Goal: Task Accomplishment & Management: Complete application form

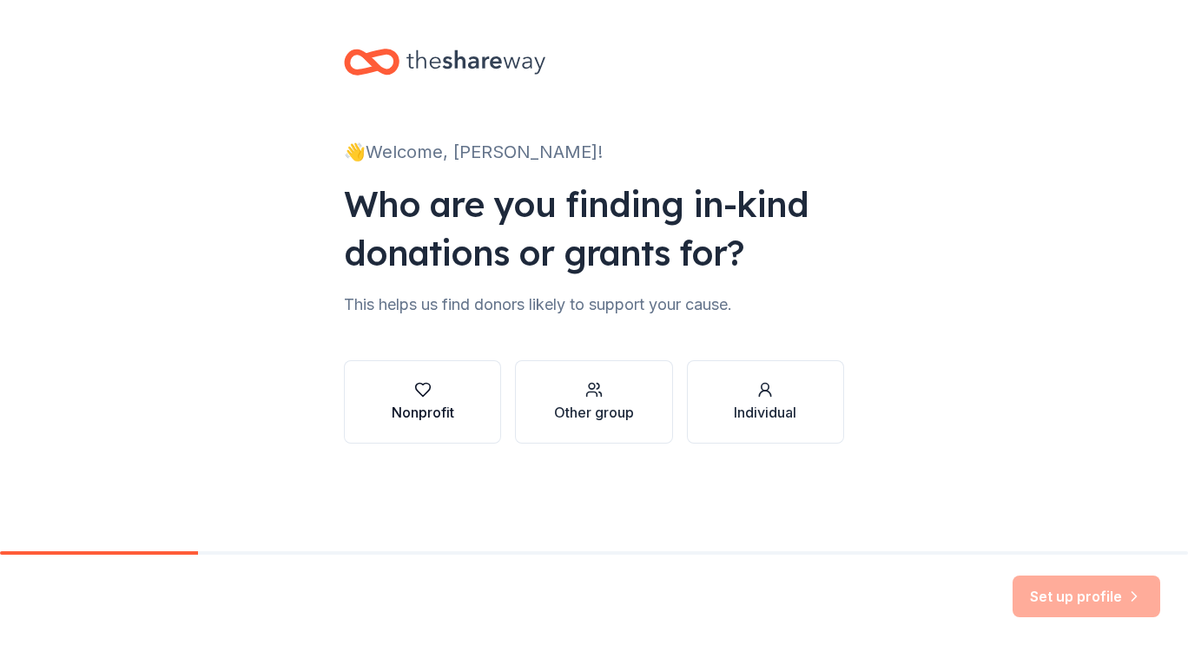
click at [436, 398] on div "Nonprofit" at bounding box center [423, 402] width 63 height 42
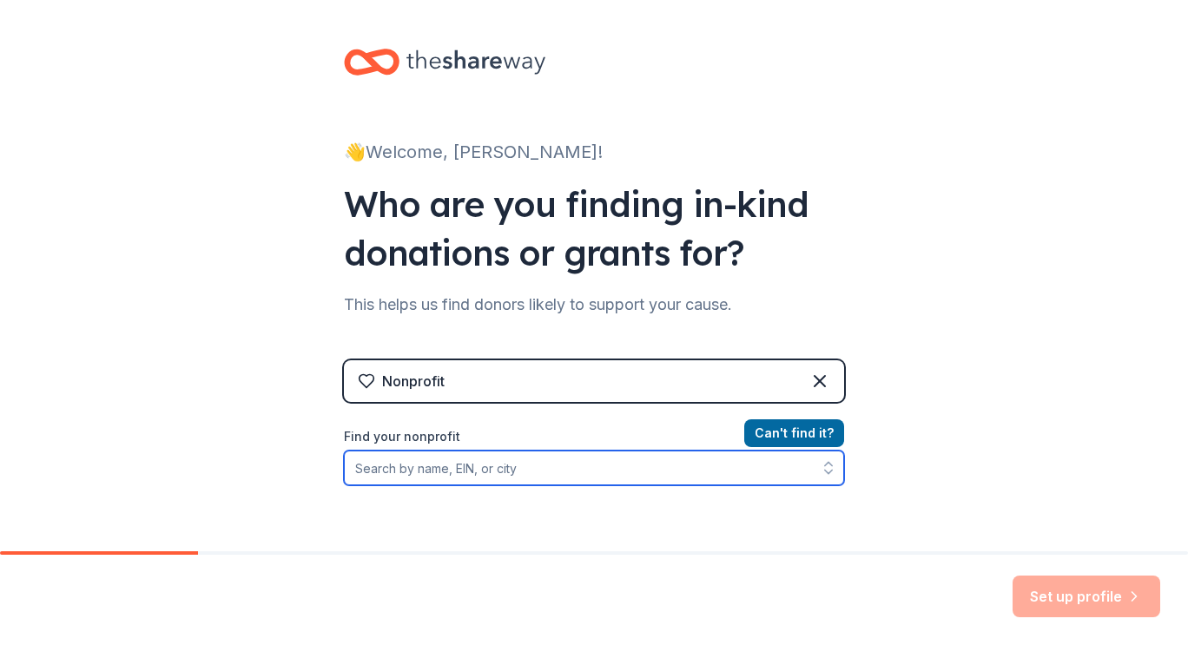
click at [675, 474] on input "Find your nonprofit" at bounding box center [594, 468] width 500 height 35
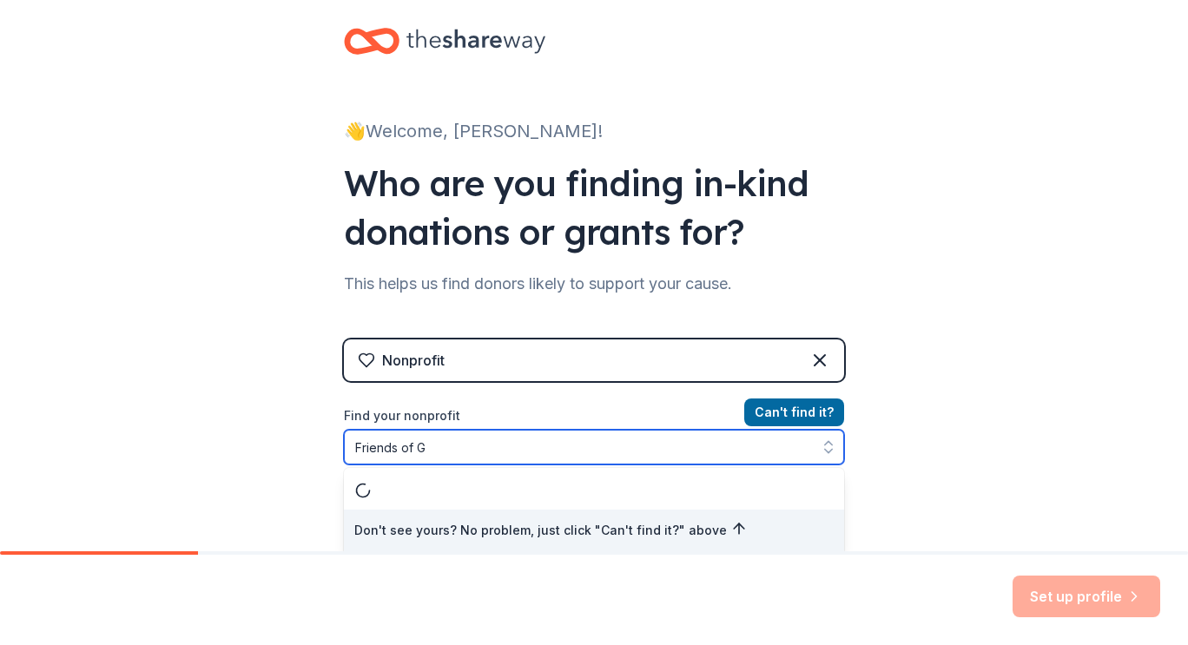
type input "Friends of Gr"
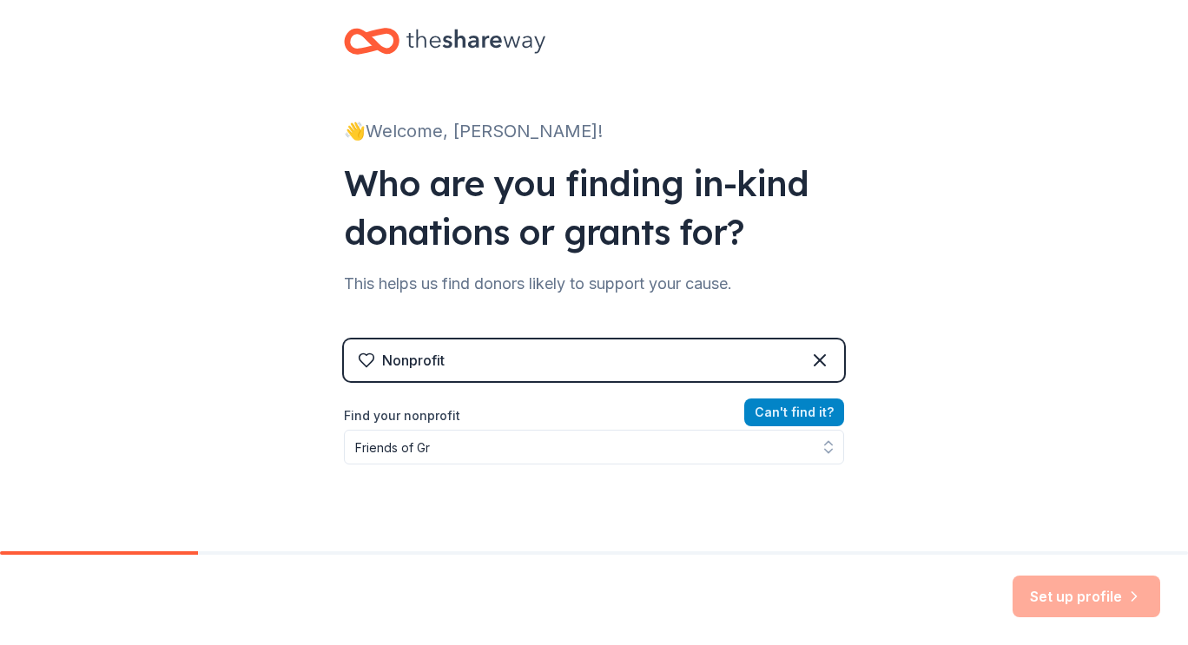
click at [808, 411] on button "Can ' t find it?" at bounding box center [794, 412] width 100 height 28
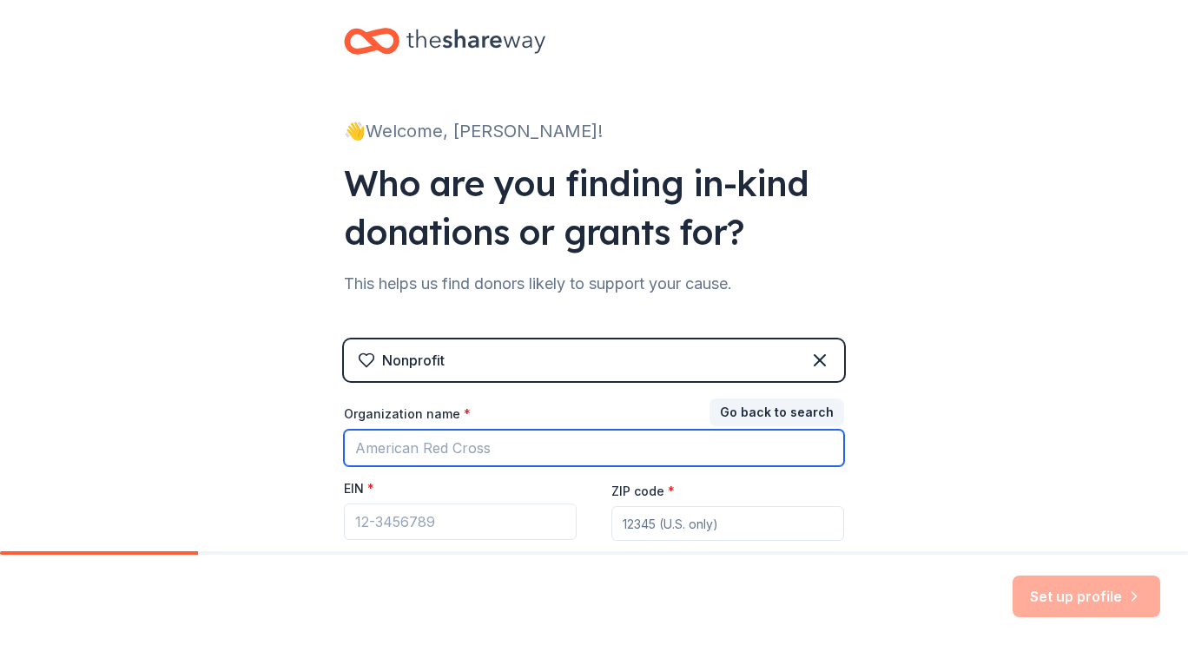
click at [557, 438] on input "Organization name *" at bounding box center [594, 448] width 500 height 36
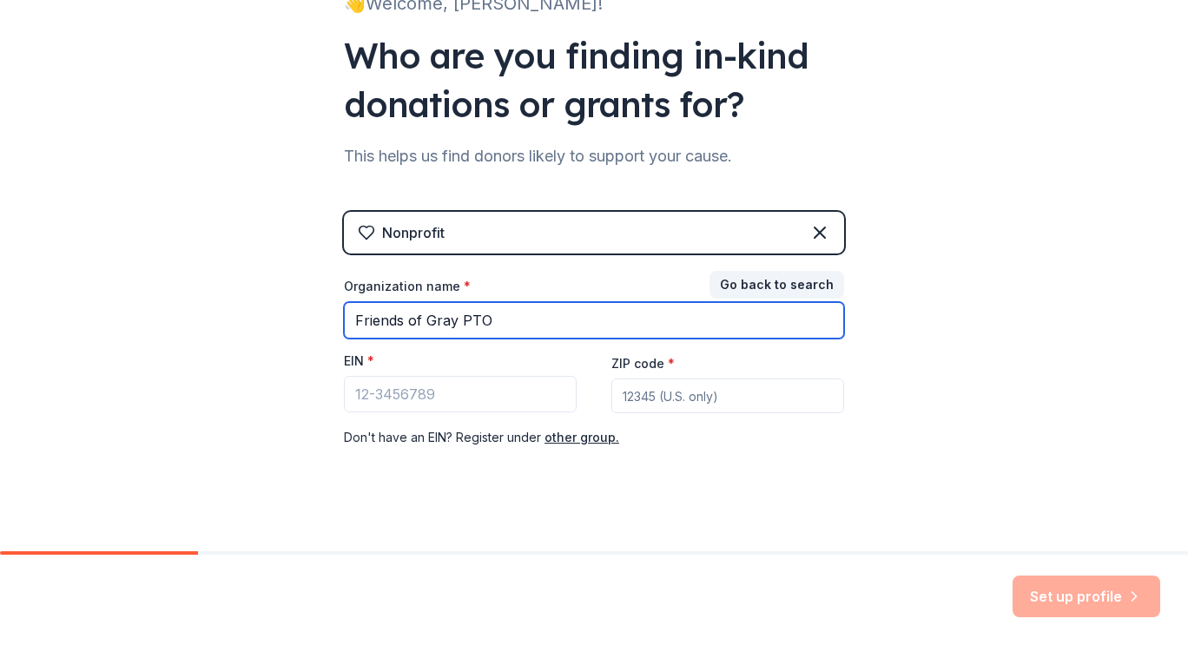
scroll to position [147, 0]
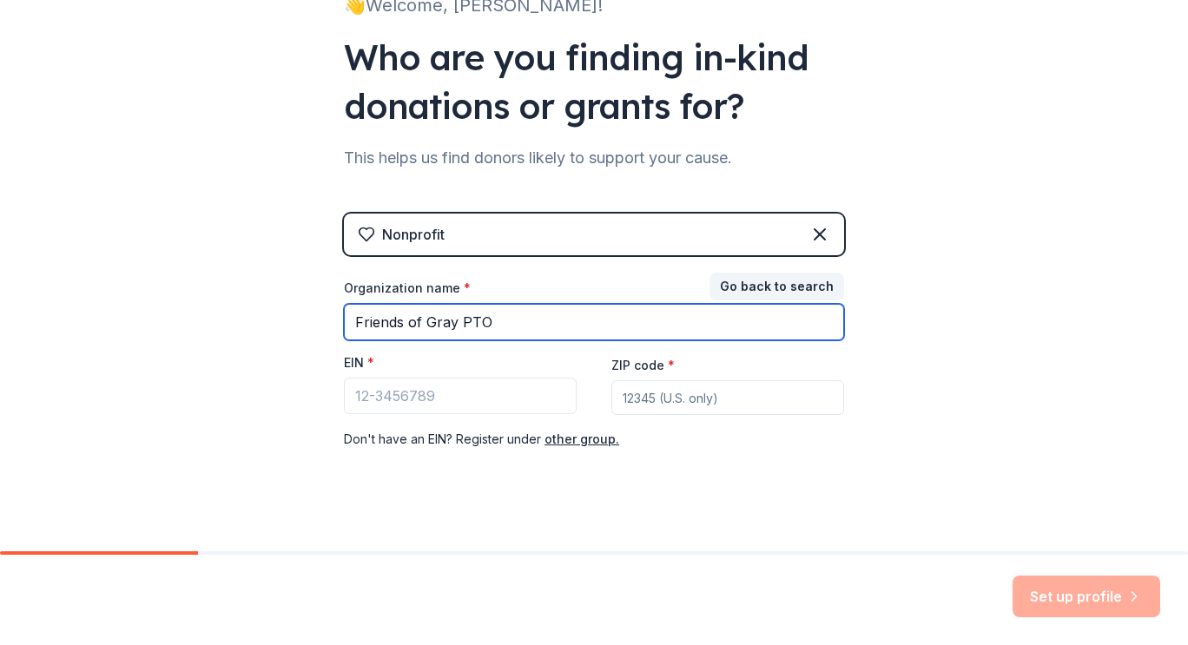
type input "Friends of Gray PTO"
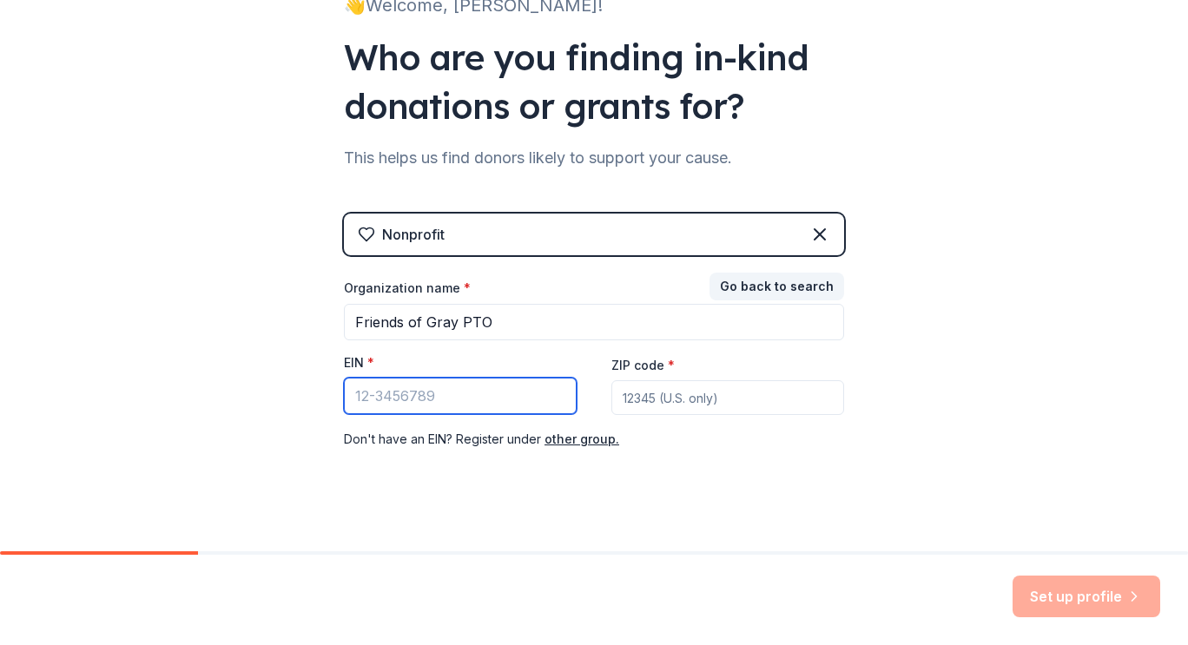
click at [468, 391] on input "EIN *" at bounding box center [460, 396] width 233 height 36
paste input "82-1840743"
type input "82-1840743"
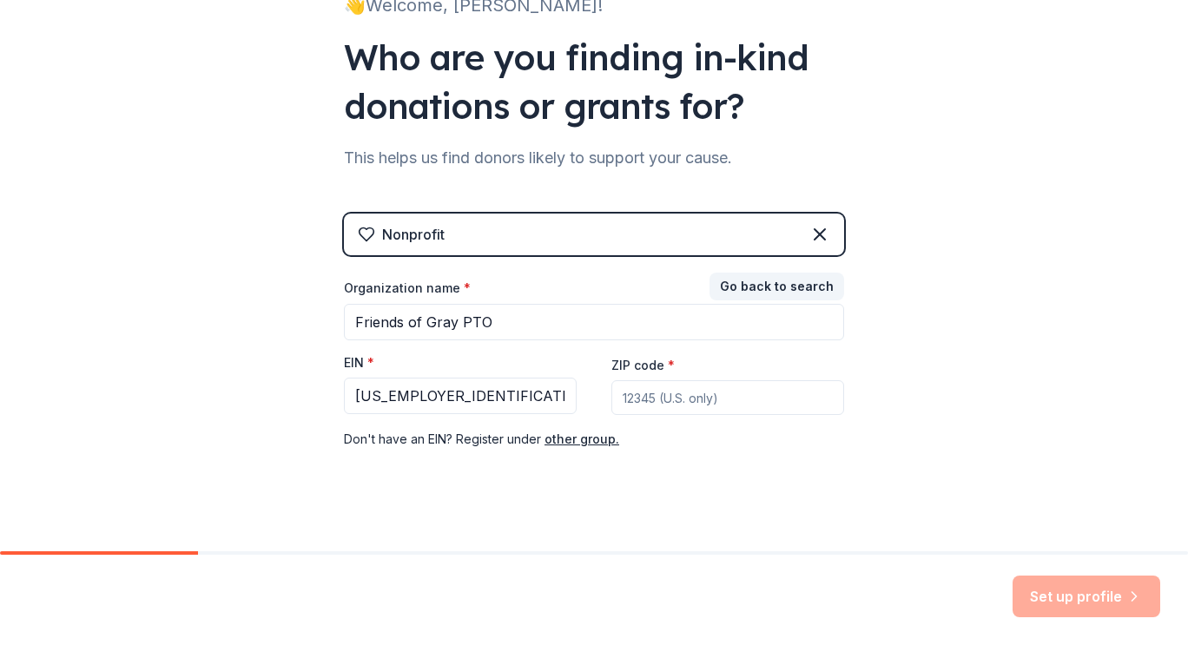
click at [642, 405] on input "ZIP code *" at bounding box center [727, 397] width 233 height 35
type input "60641"
click at [1053, 593] on button "Set up profile" at bounding box center [1086, 597] width 148 height 42
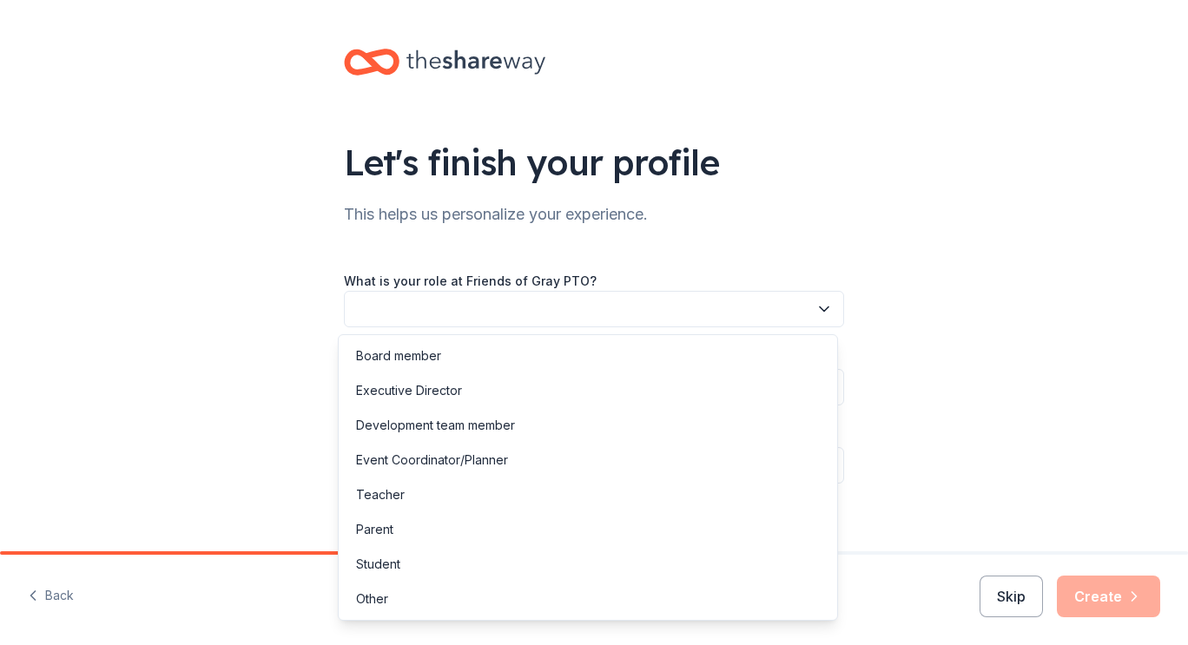
click at [820, 306] on icon "button" at bounding box center [823, 308] width 17 height 17
click at [579, 351] on div "Board member" at bounding box center [587, 356] width 491 height 35
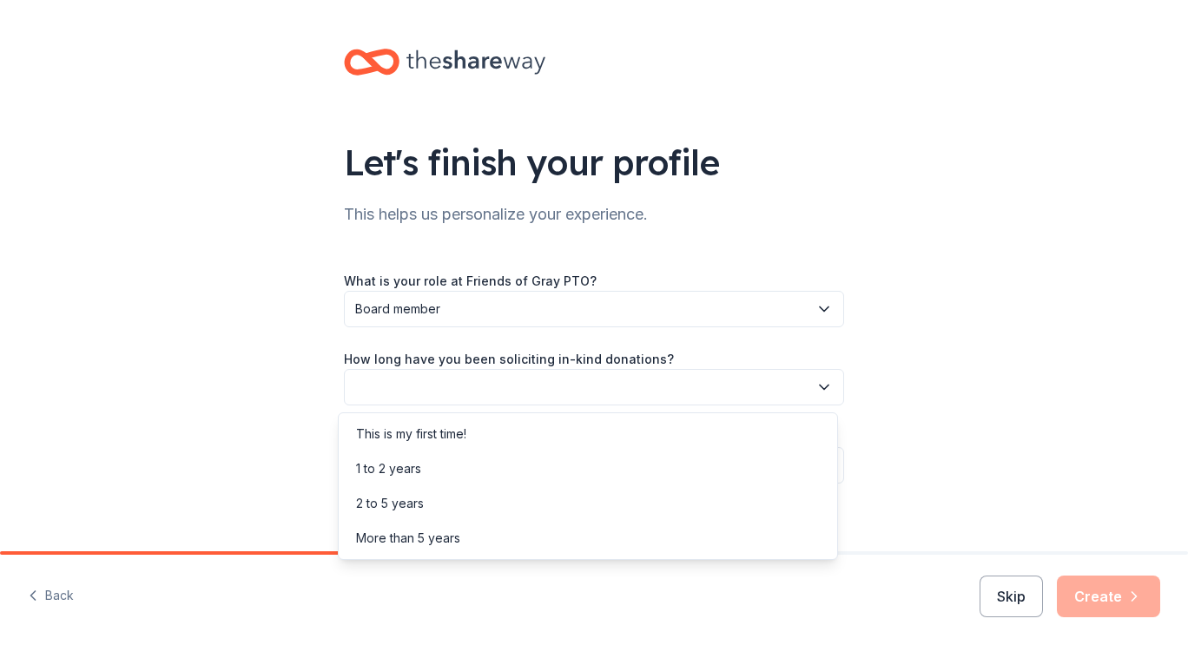
click at [595, 383] on button "button" at bounding box center [594, 387] width 500 height 36
click at [489, 536] on div "More than 5 years" at bounding box center [587, 538] width 491 height 35
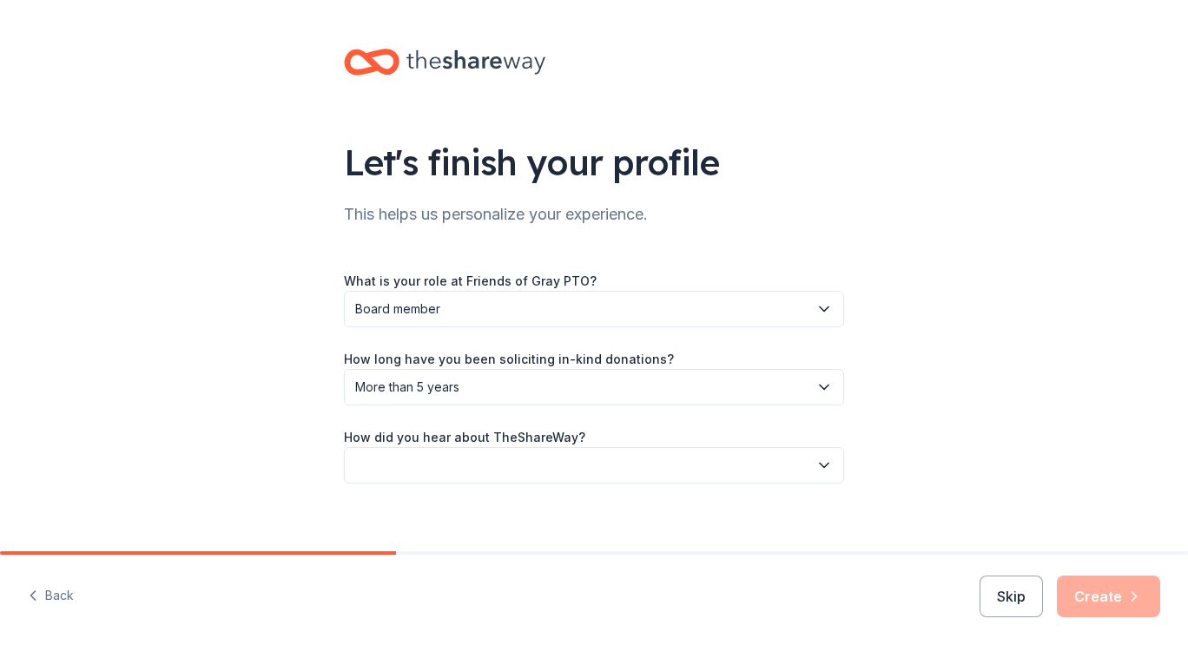
click at [542, 467] on button "button" at bounding box center [594, 465] width 500 height 36
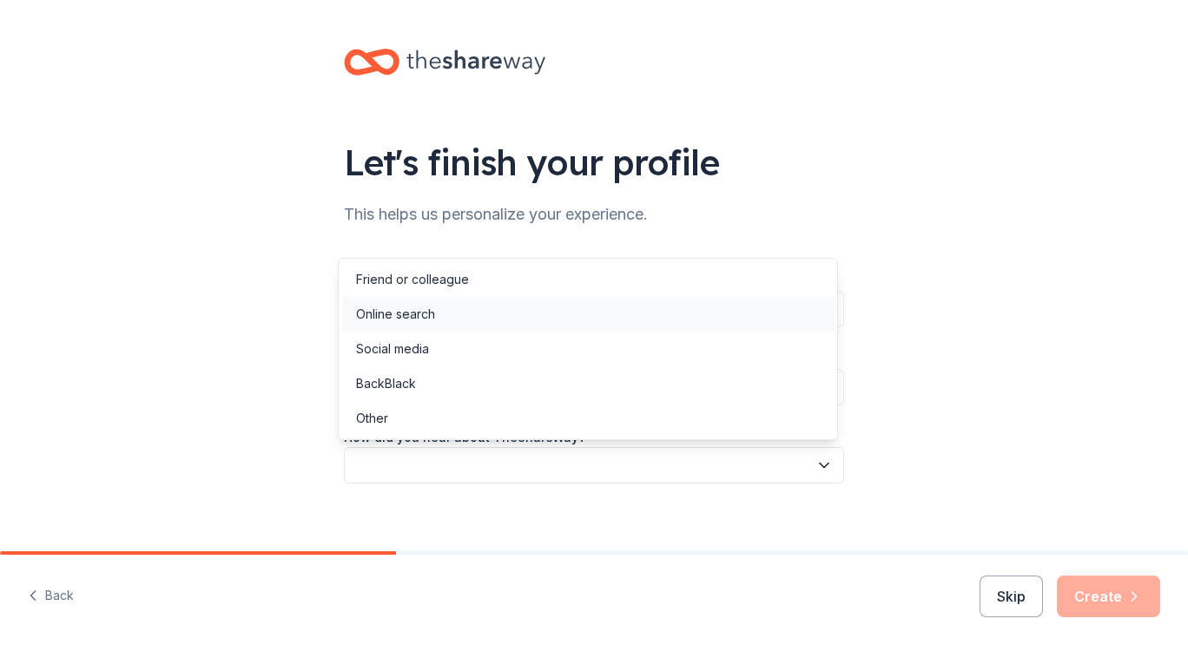
click at [508, 319] on div "Online search" at bounding box center [587, 314] width 491 height 35
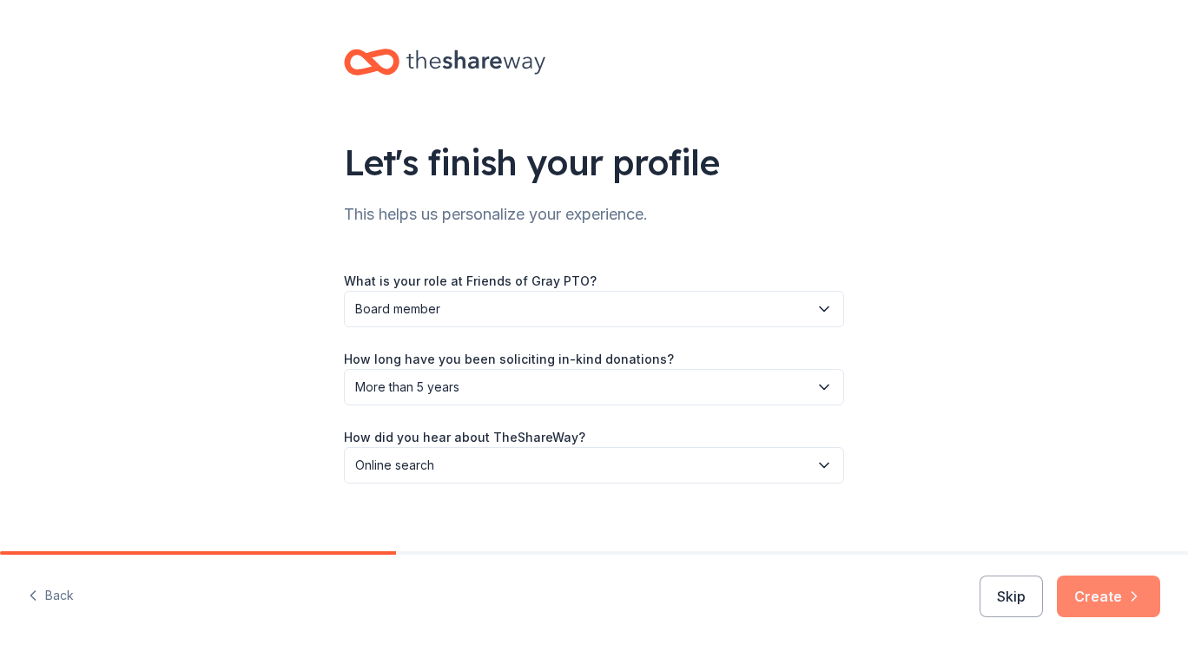
click at [1090, 603] on button "Create" at bounding box center [1108, 597] width 103 height 42
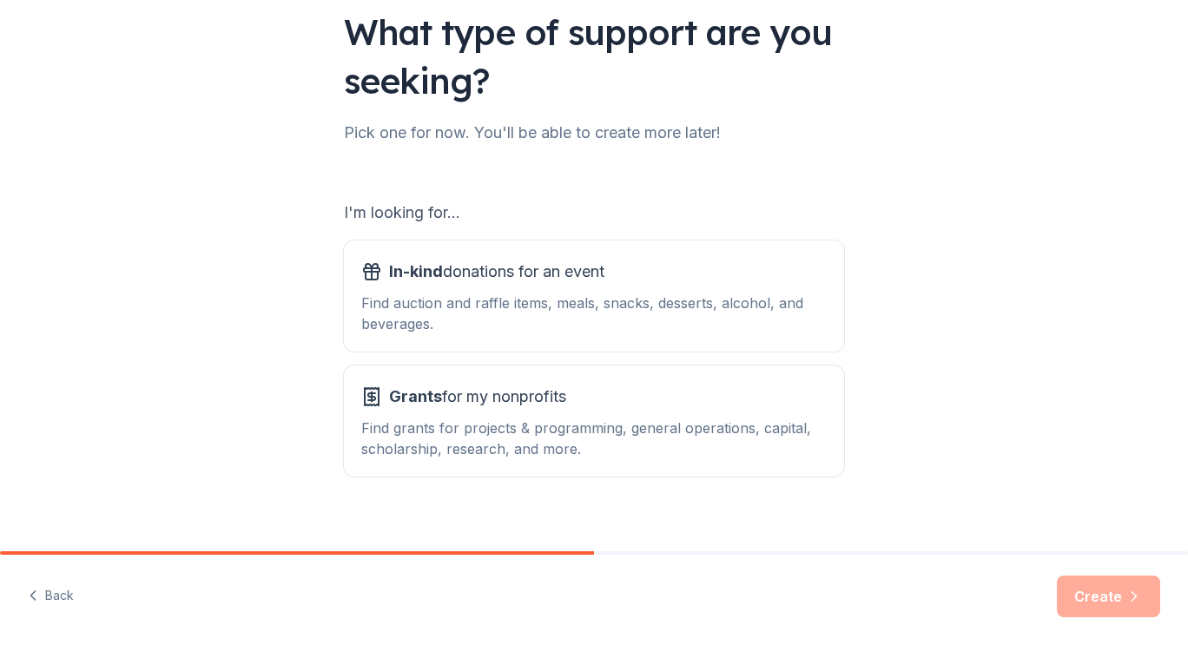
scroll to position [133, 0]
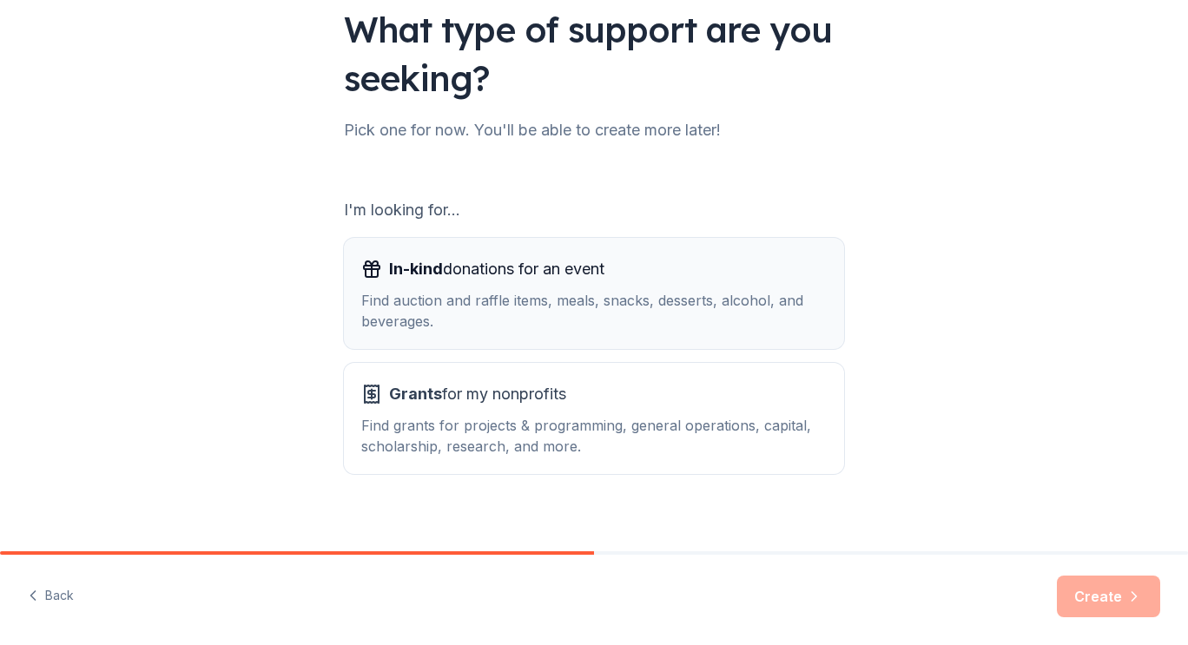
click at [739, 301] on div "Find auction and raffle items, meals, snacks, desserts, alcohol, and beverages." at bounding box center [593, 311] width 465 height 42
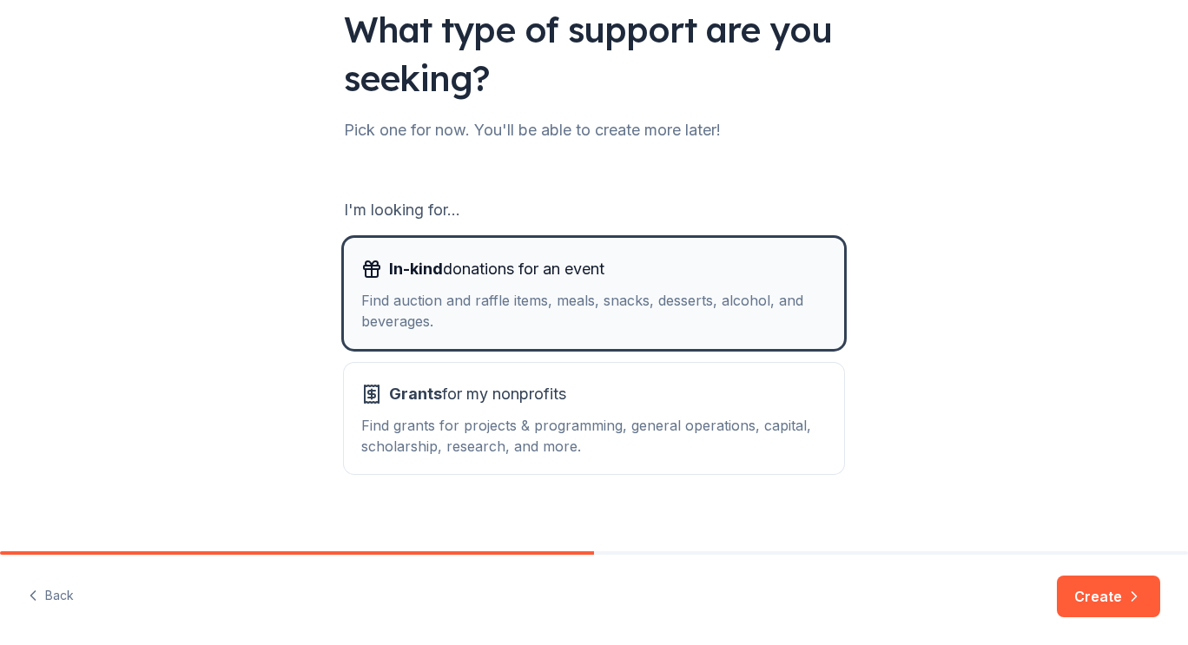
scroll to position [149, 0]
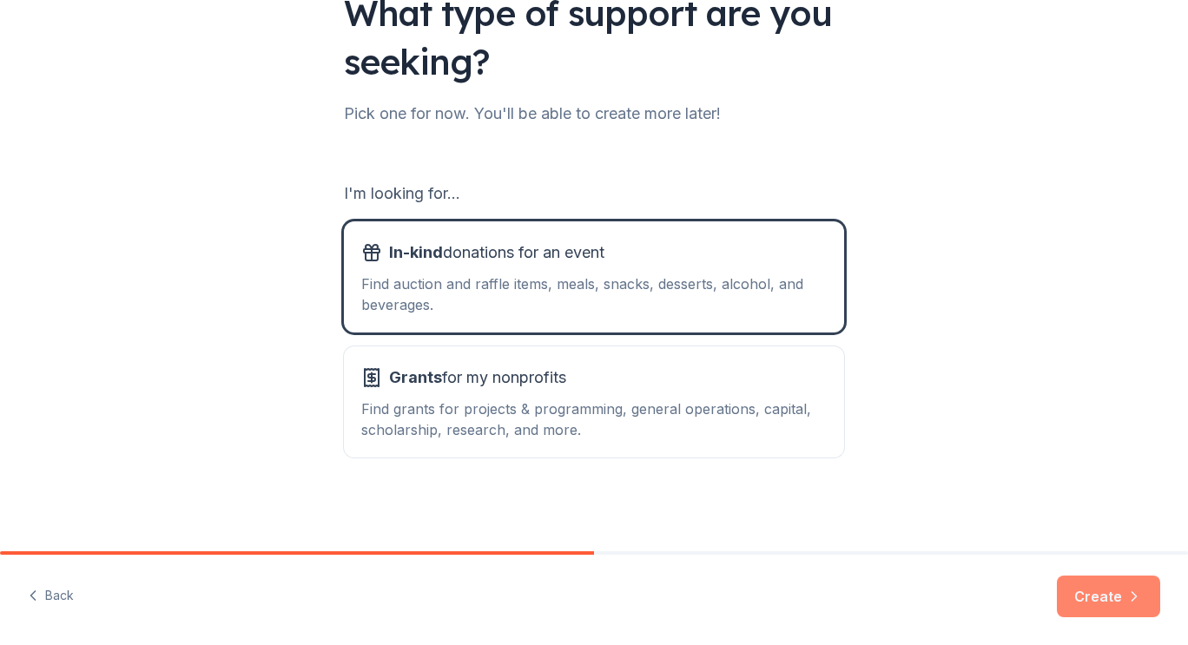
click at [1106, 600] on button "Create" at bounding box center [1108, 597] width 103 height 42
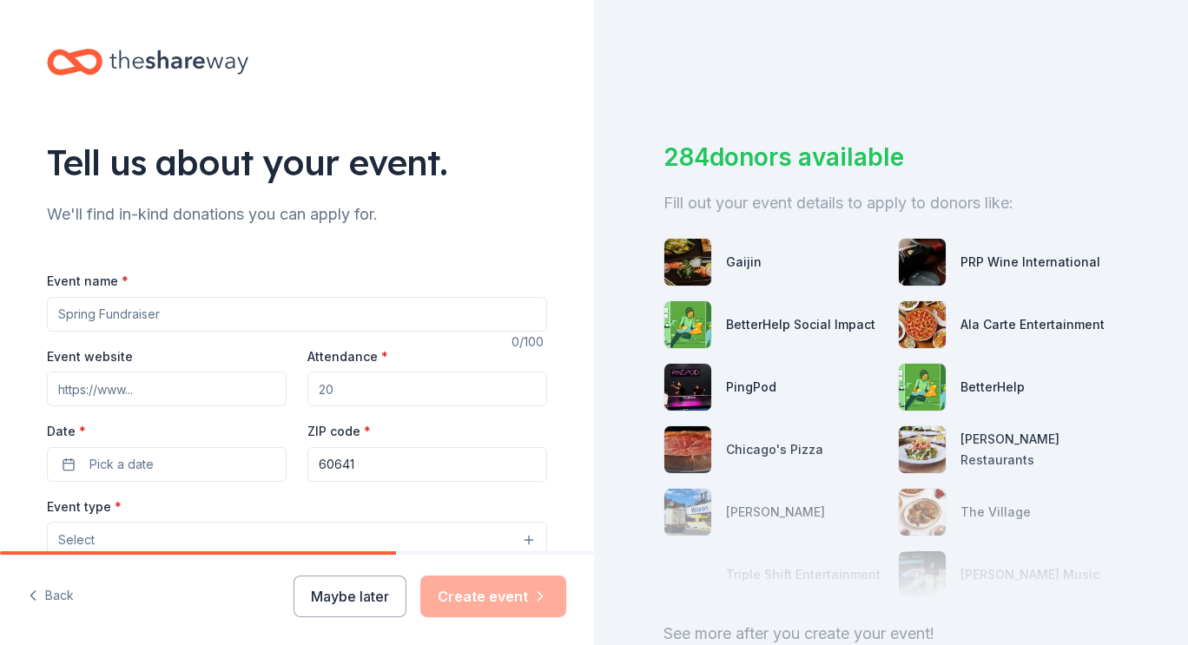
click at [224, 300] on input "Event name *" at bounding box center [297, 314] width 500 height 35
type input "Gray School Family Fall Fest"
click at [201, 388] on input "Event website" at bounding box center [167, 389] width 240 height 35
click at [405, 394] on input "Attendance *" at bounding box center [427, 389] width 240 height 35
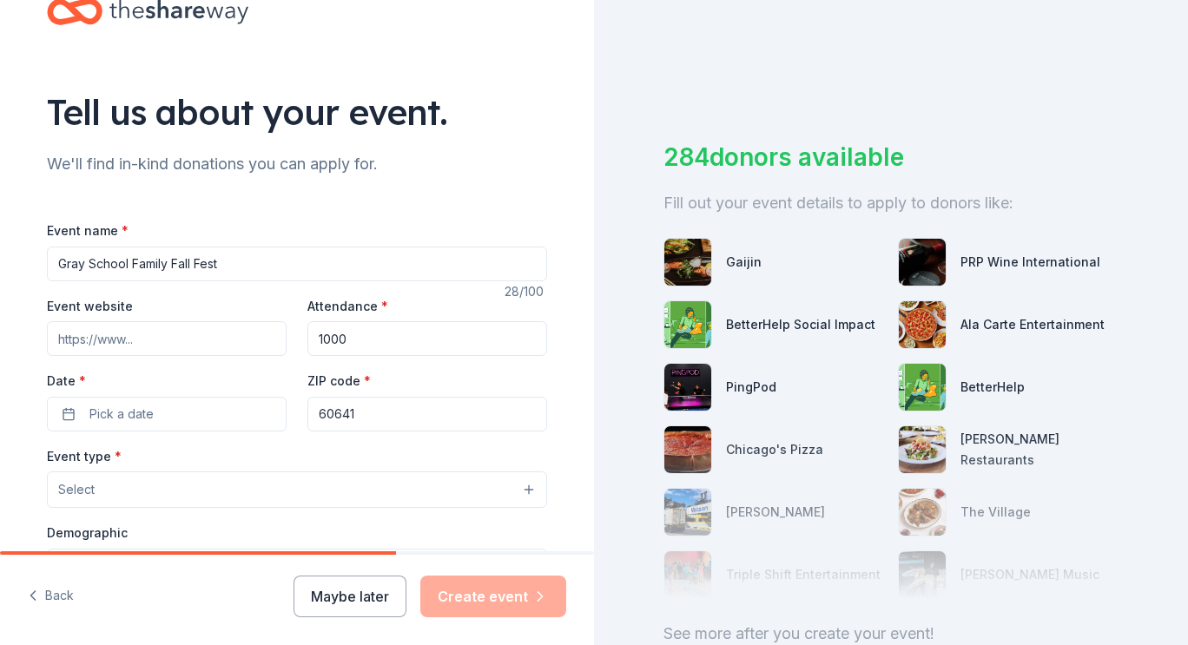
scroll to position [78, 0]
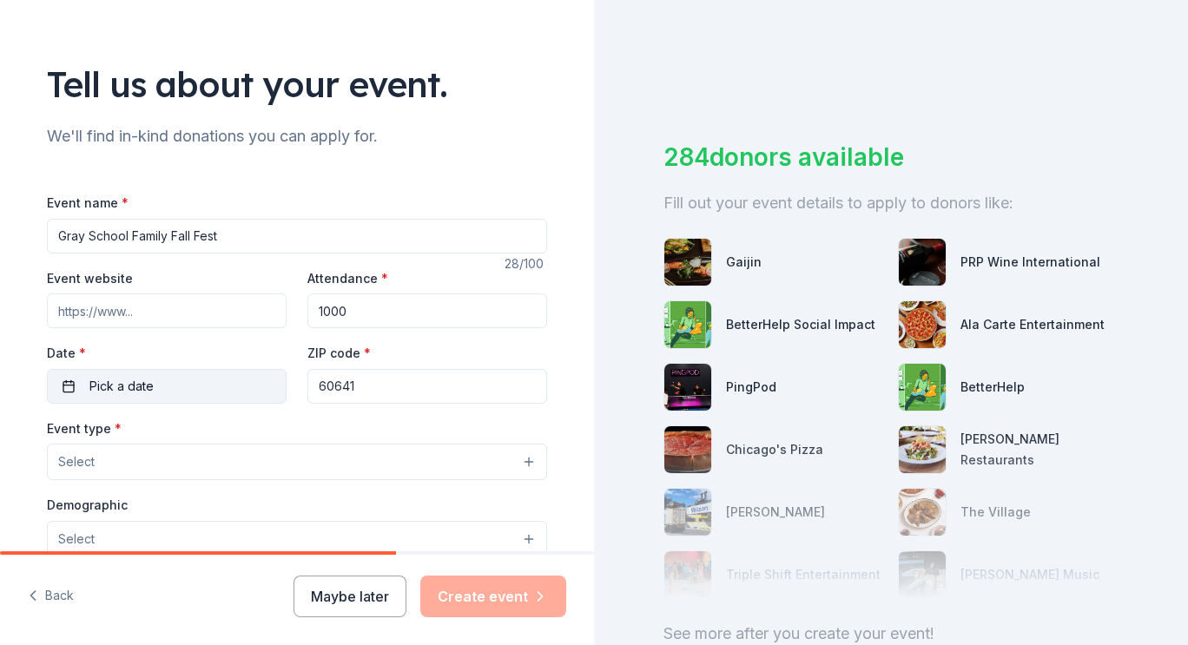
type input "1000"
click at [207, 382] on button "Pick a date" at bounding box center [167, 386] width 240 height 35
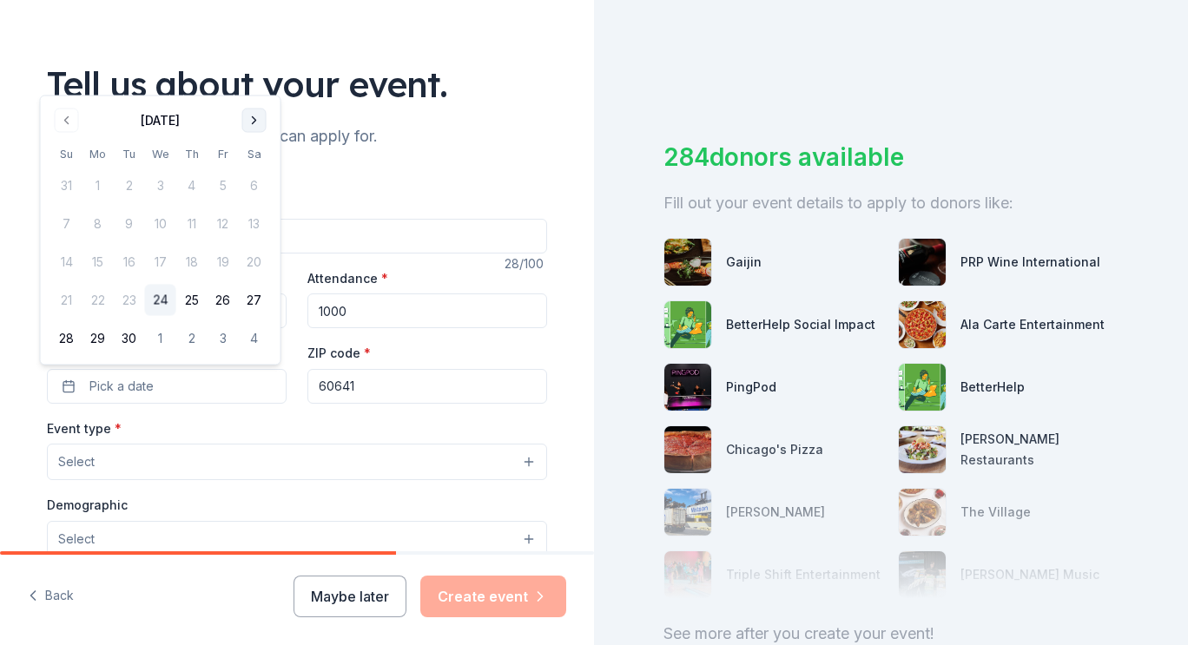
click at [260, 115] on button "Go to next month" at bounding box center [254, 121] width 24 height 24
click at [200, 268] on button "16" at bounding box center [191, 262] width 31 height 31
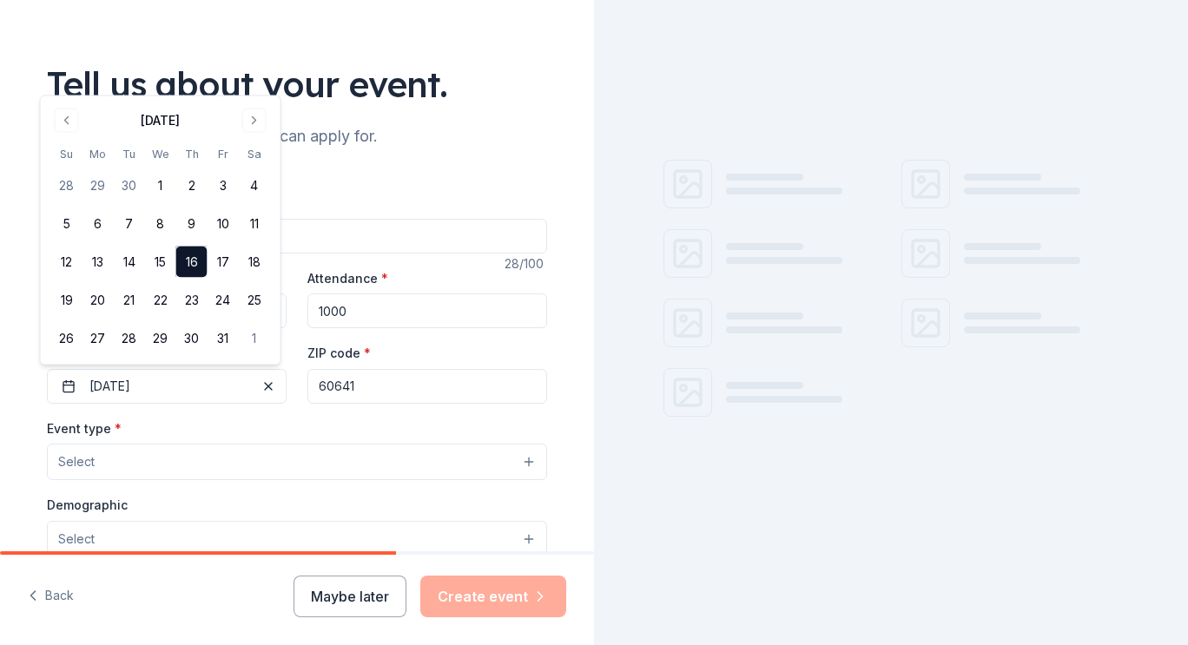
click at [411, 387] on input "60641" at bounding box center [427, 386] width 240 height 35
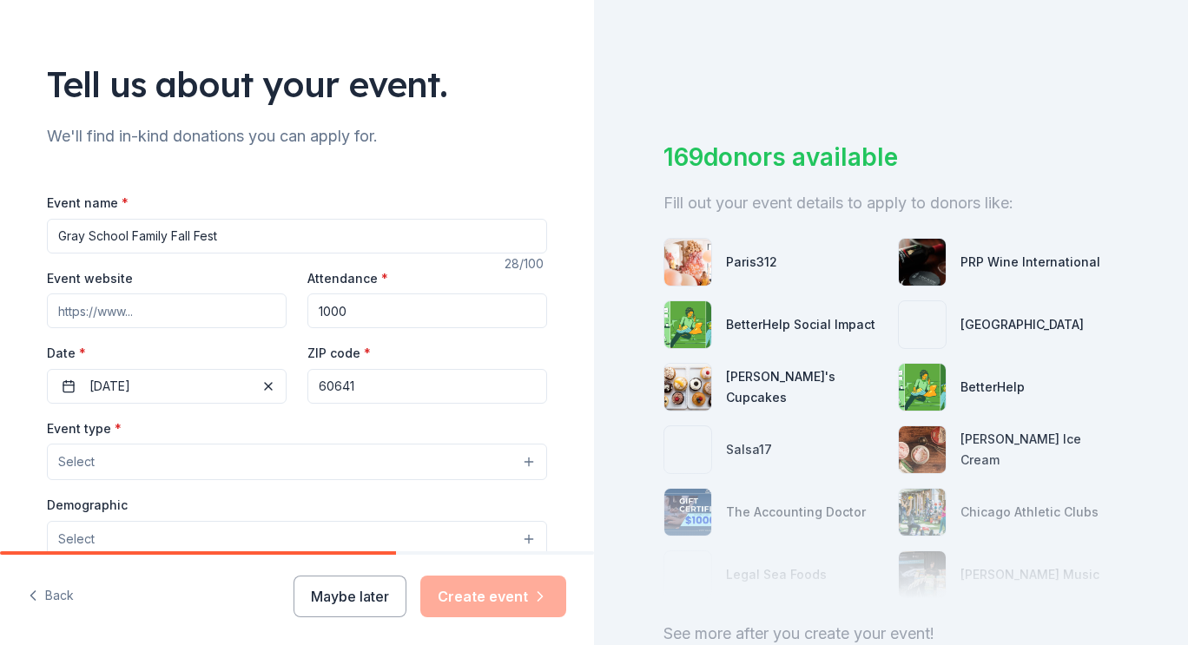
click at [294, 469] on button "Select" at bounding box center [297, 462] width 500 height 36
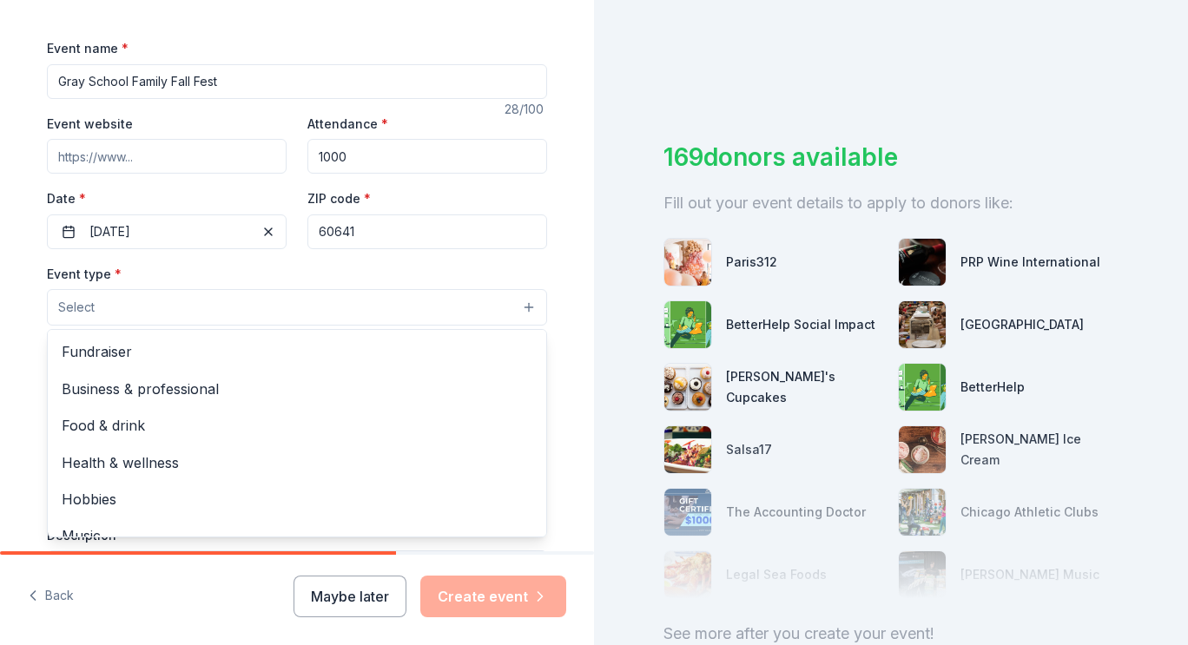
scroll to position [1, 0]
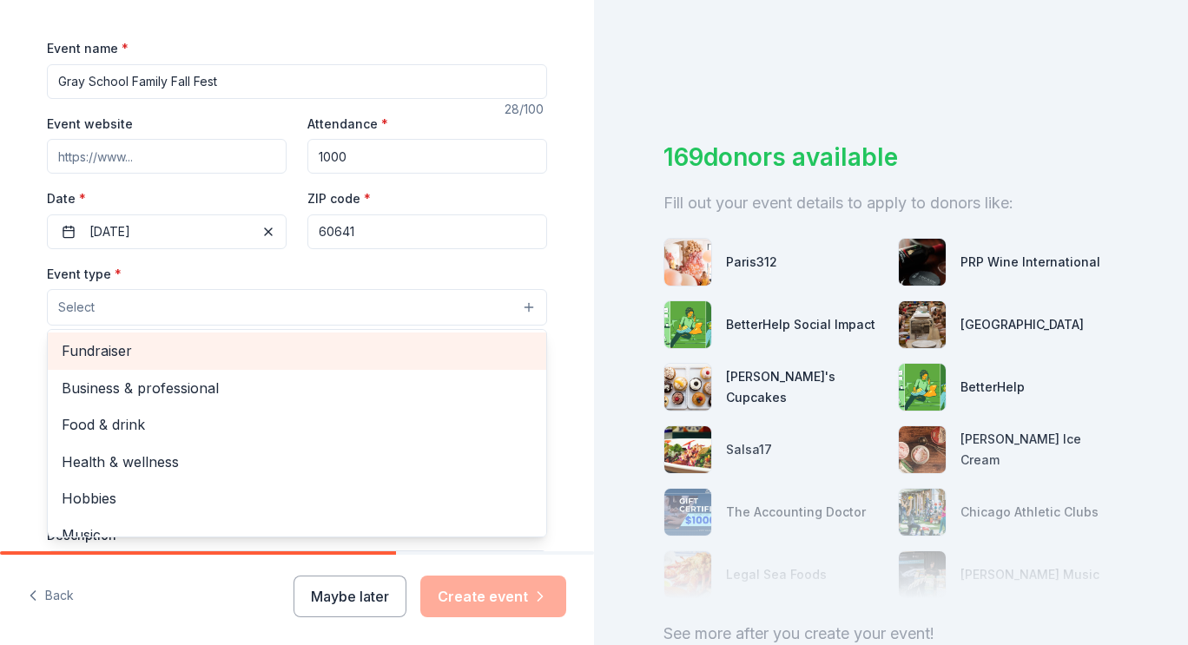
click at [120, 343] on span "Fundraiser" at bounding box center [297, 350] width 471 height 23
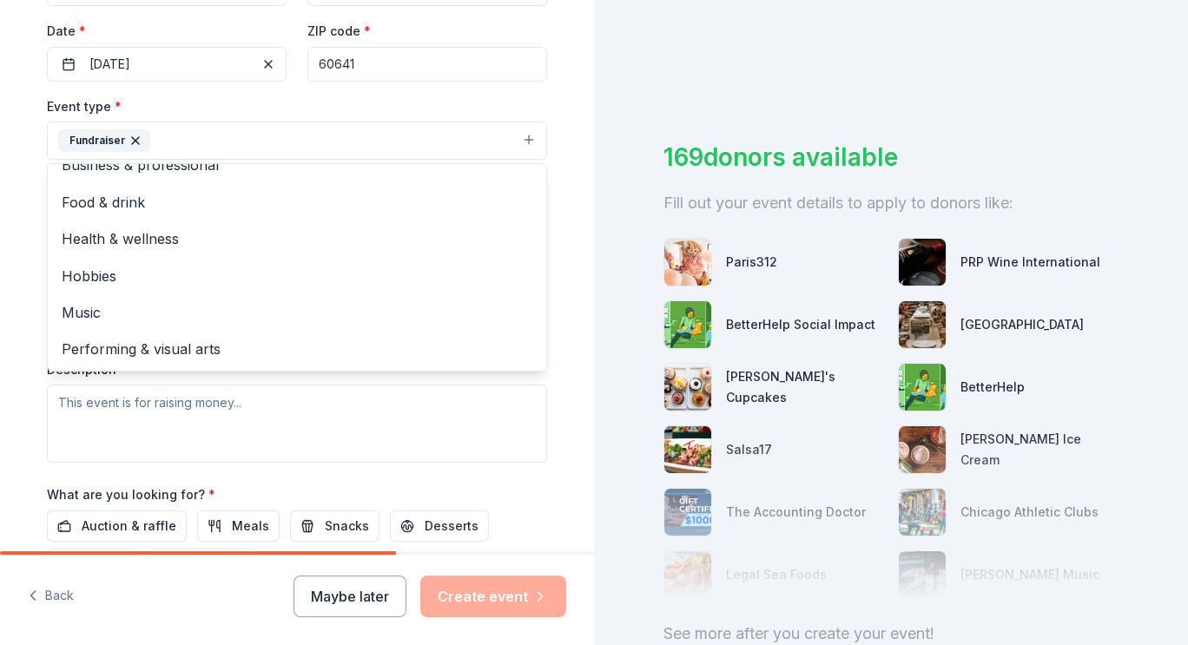
scroll to position [401, 0]
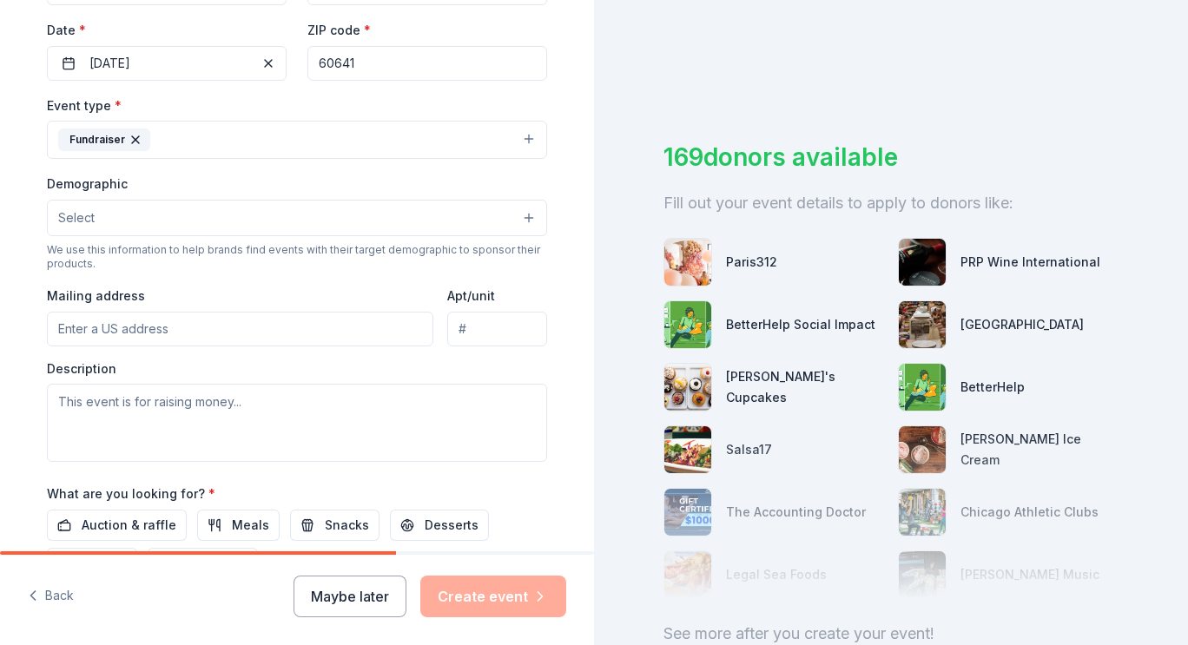
click at [425, 219] on button "Select" at bounding box center [297, 218] width 500 height 36
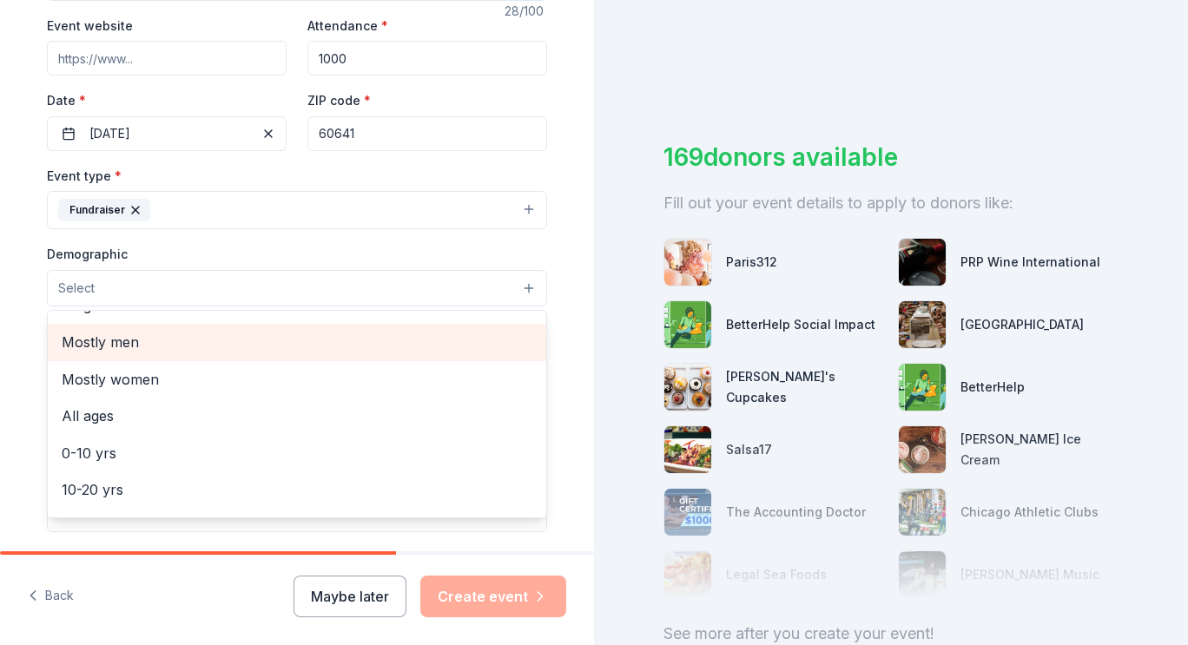
scroll to position [0, 0]
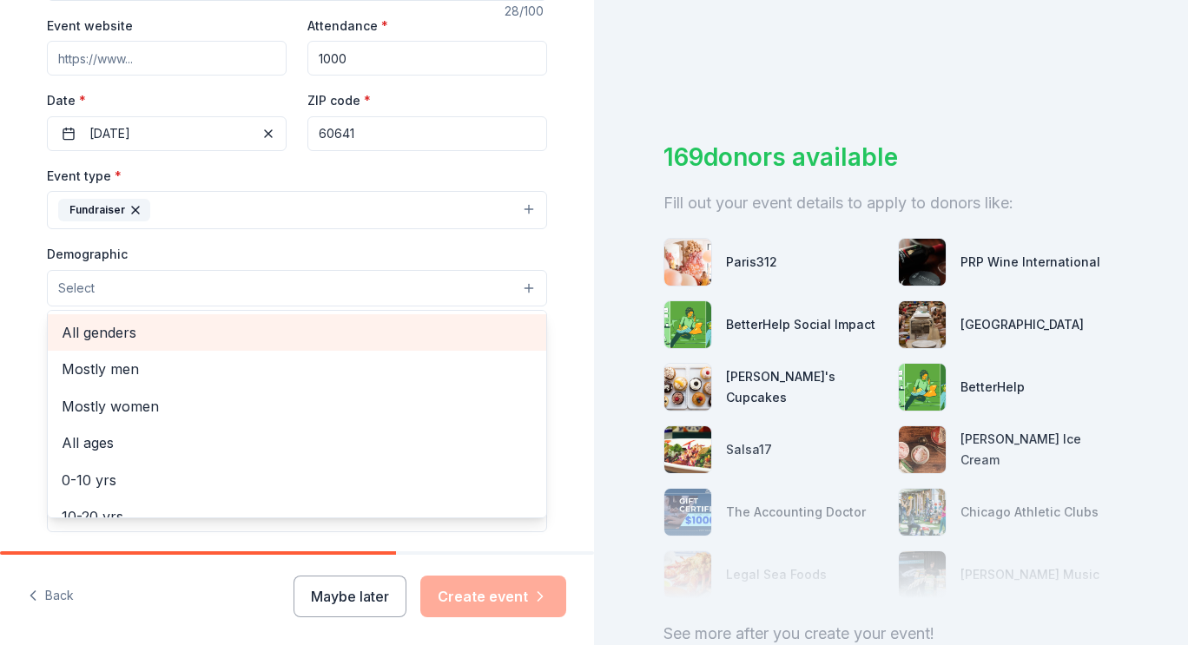
click at [121, 330] on span "All genders" at bounding box center [297, 332] width 471 height 23
click at [95, 412] on span "All ages" at bounding box center [297, 408] width 471 height 23
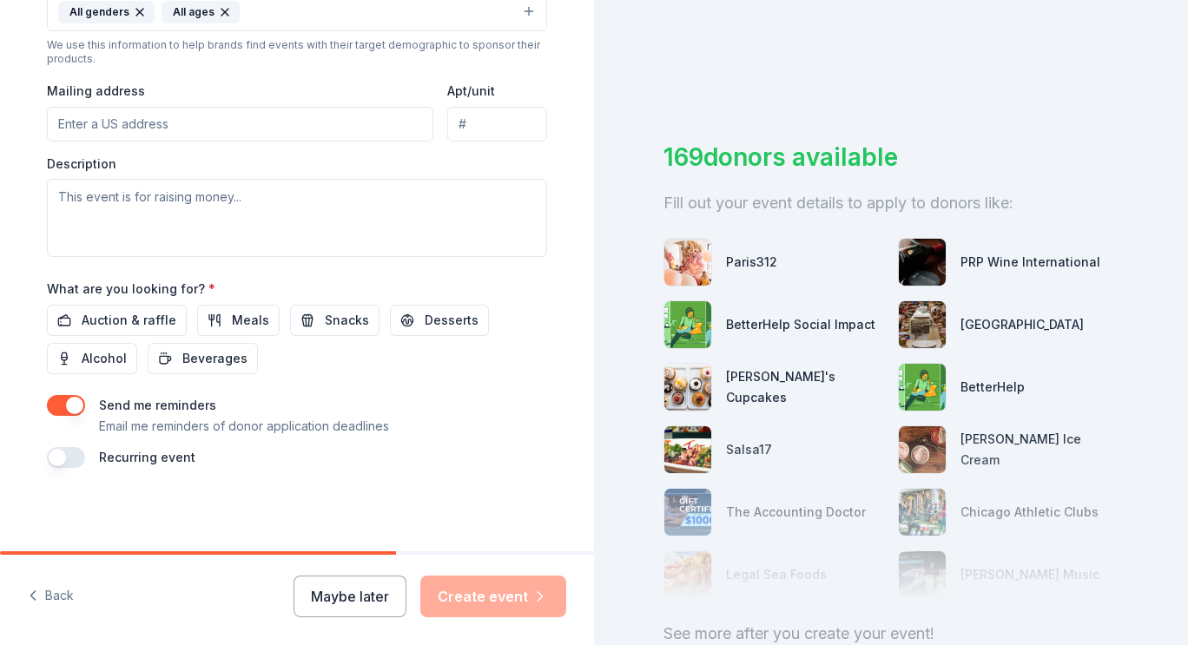
scroll to position [601, 0]
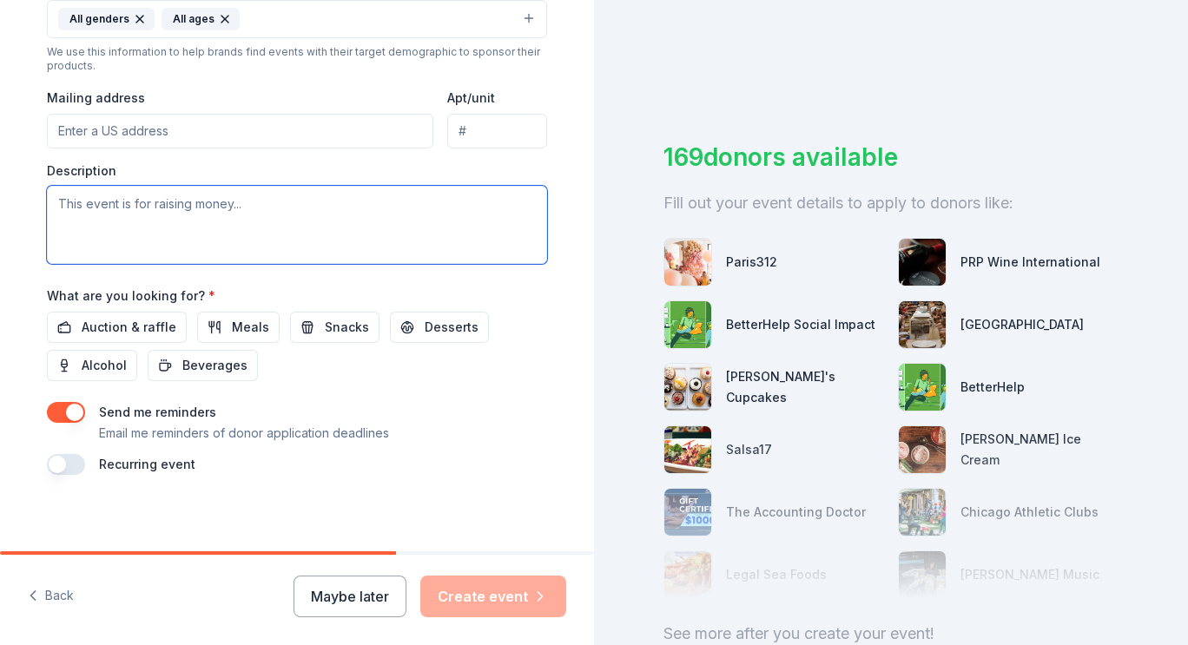
click at [444, 210] on textarea at bounding box center [297, 225] width 500 height 78
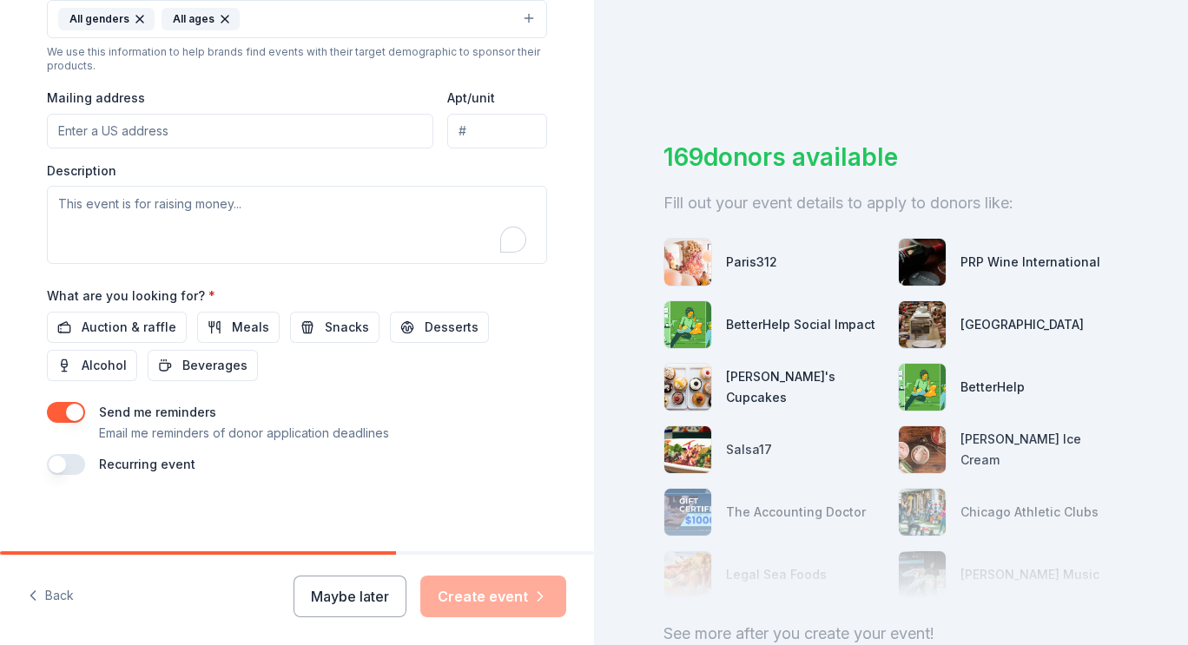
click at [337, 132] on input "Mailing address" at bounding box center [240, 131] width 386 height 35
click at [345, 138] on input "5332 West Eddy Street" at bounding box center [240, 131] width 386 height 35
type input "5332 West Eddy Street, Chicago, IL, 60641"
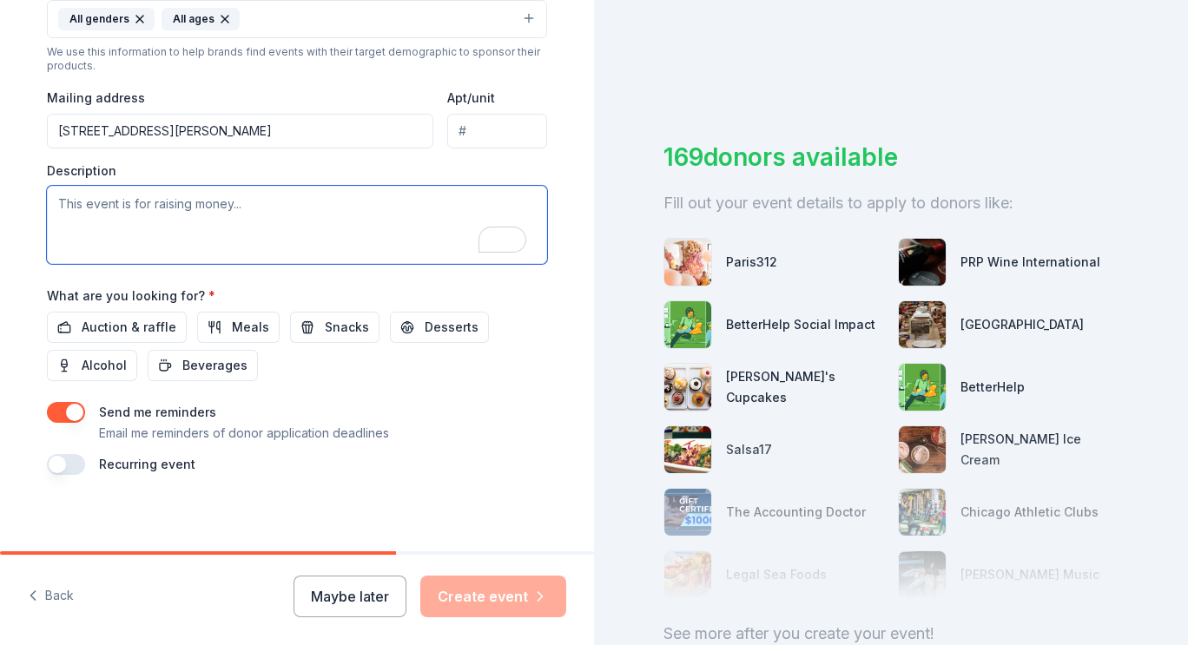
click at [159, 215] on textarea "To enrich screen reader interactions, please activate Accessibility in Grammarl…" at bounding box center [297, 225] width 500 height 78
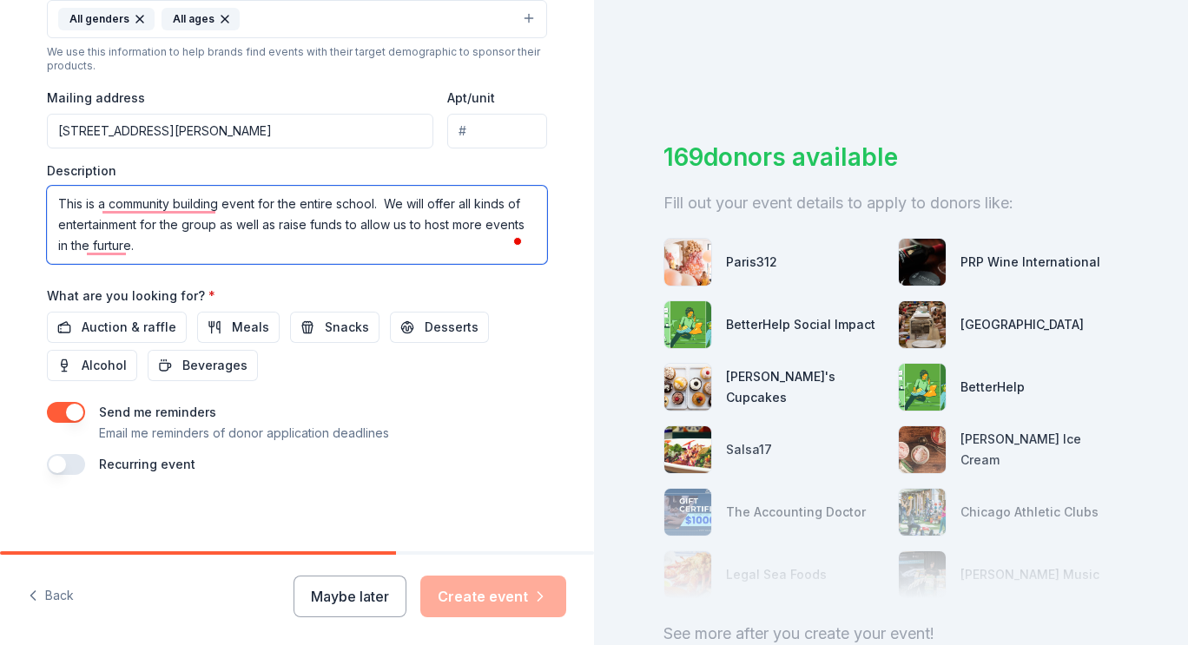
scroll to position [608, 0]
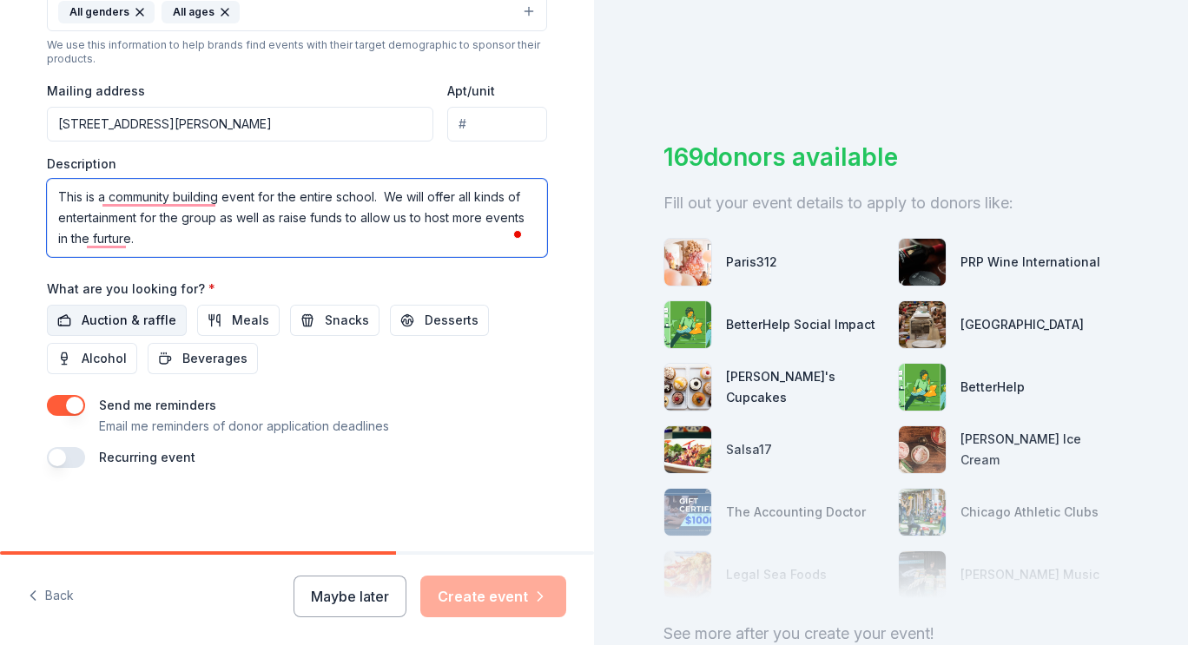
type textarea "This is a community building event for the entire school. We will offer all kin…"
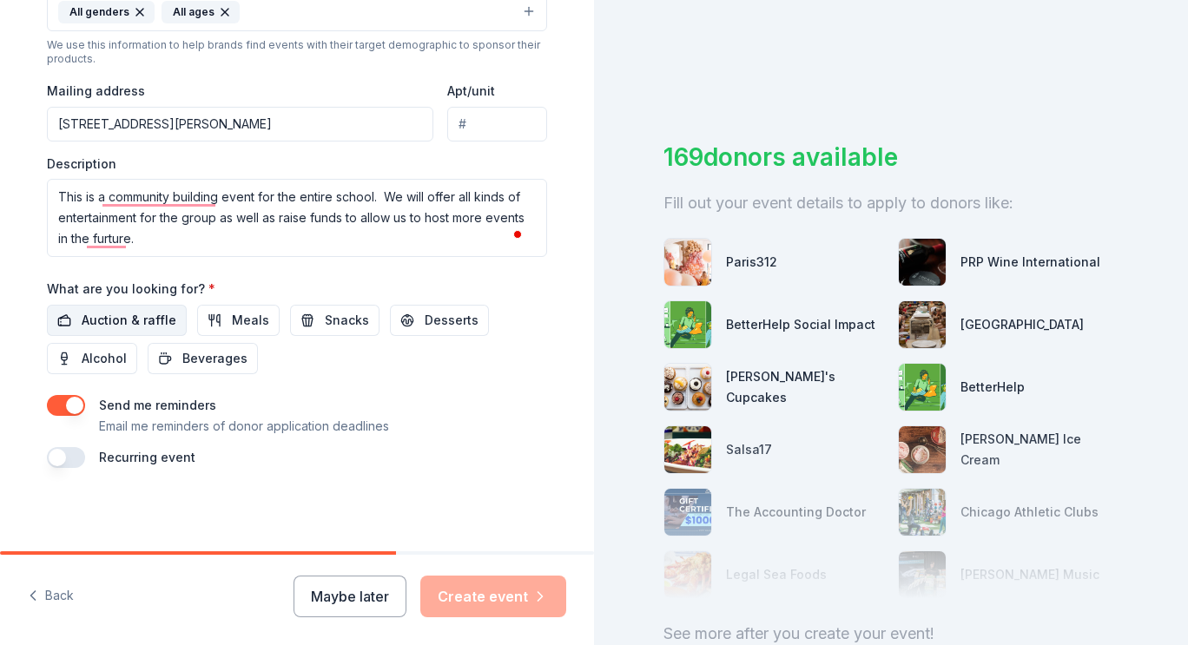
click at [91, 319] on span "Auction & raffle" at bounding box center [129, 320] width 95 height 21
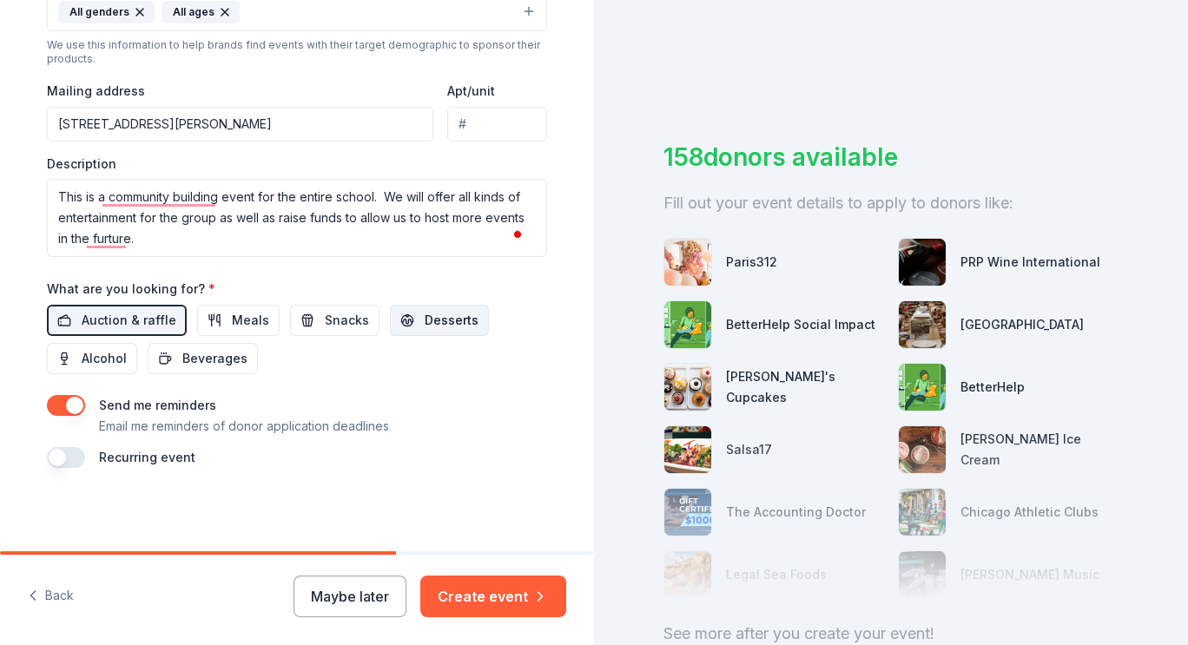
click at [438, 313] on span "Desserts" at bounding box center [452, 320] width 54 height 21
click at [329, 320] on span "Snacks" at bounding box center [347, 320] width 44 height 21
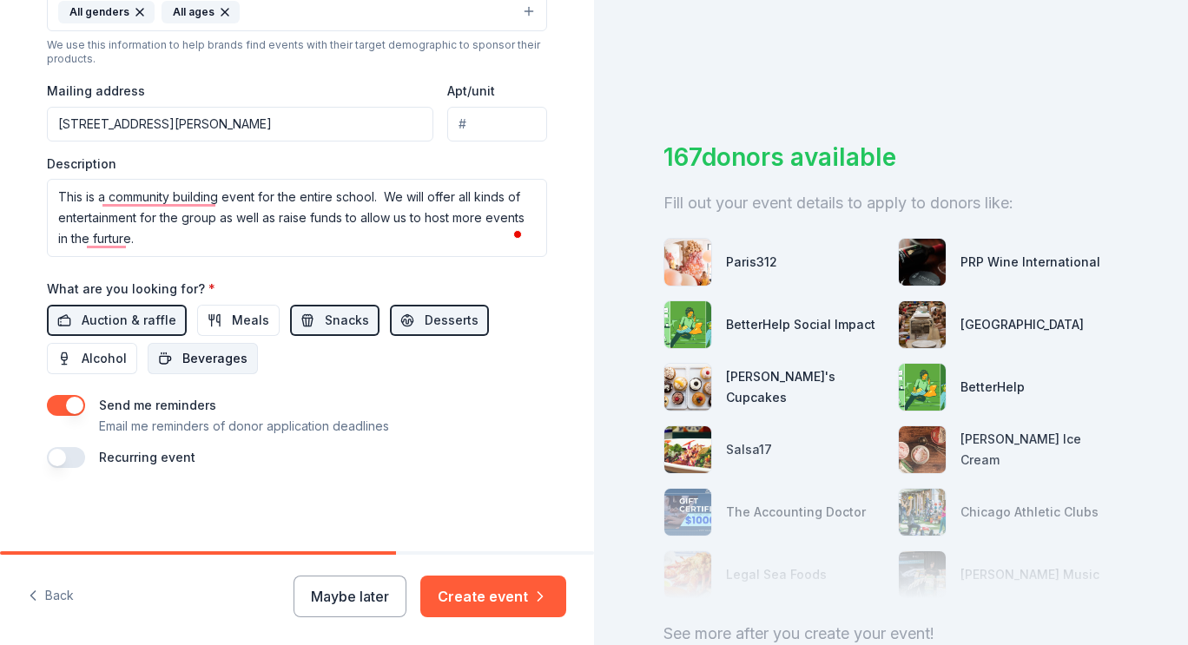
click at [220, 357] on span "Beverages" at bounding box center [214, 358] width 65 height 21
click at [54, 454] on button "button" at bounding box center [66, 457] width 38 height 21
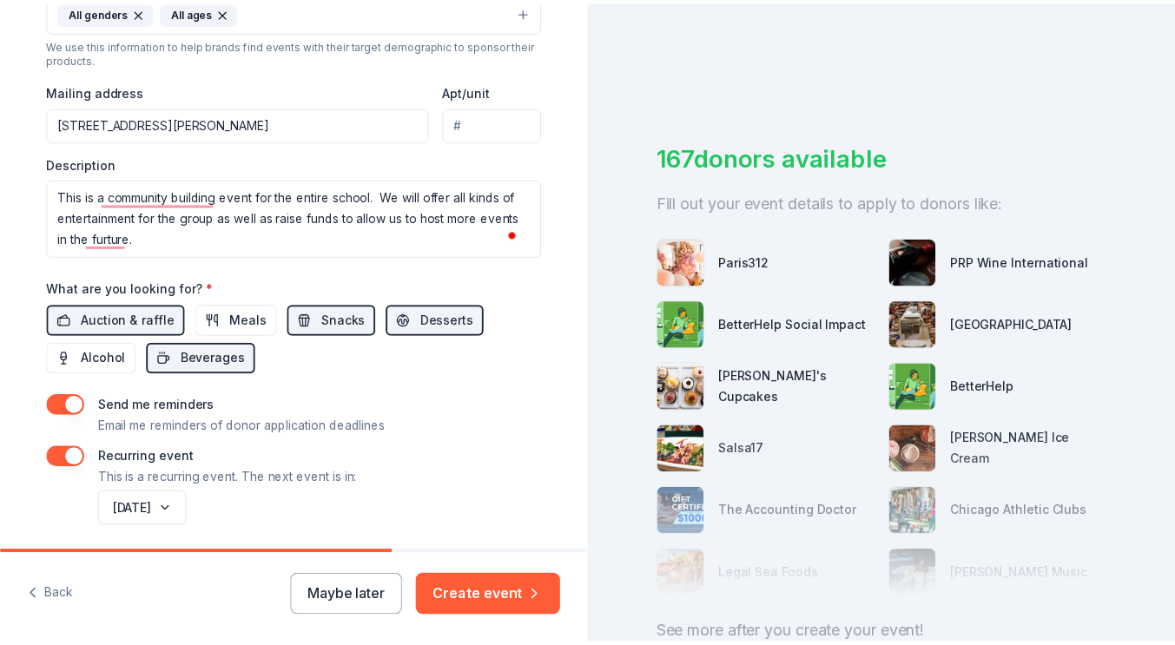
scroll to position [670, 0]
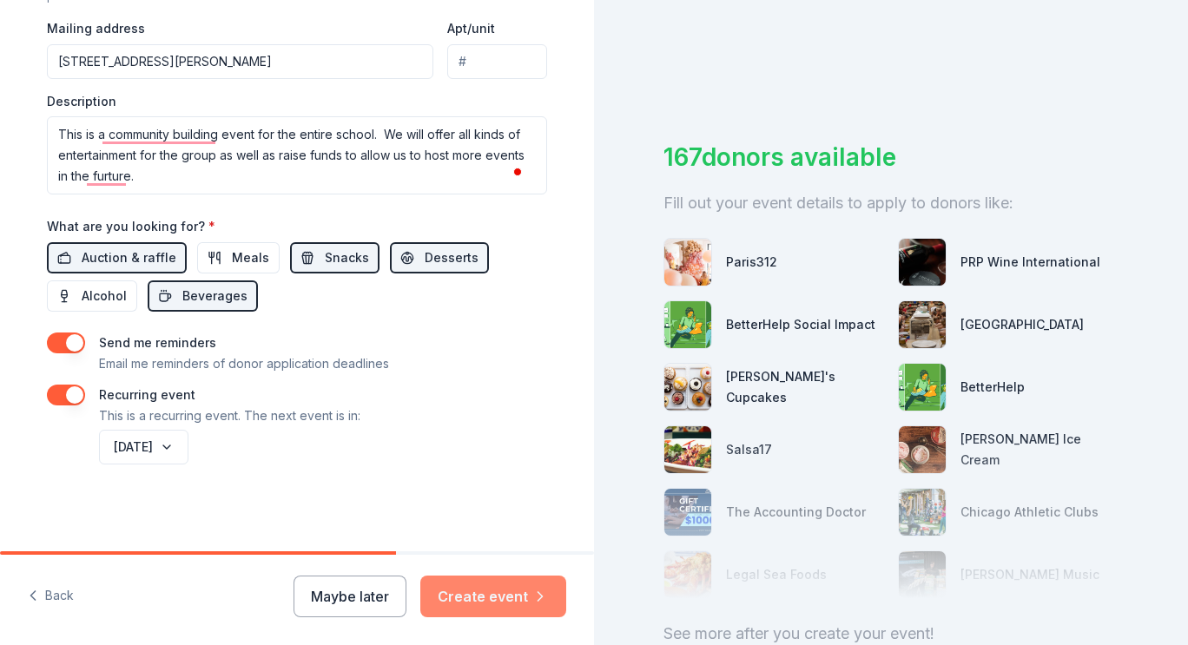
click at [471, 593] on button "Create event" at bounding box center [493, 597] width 146 height 42
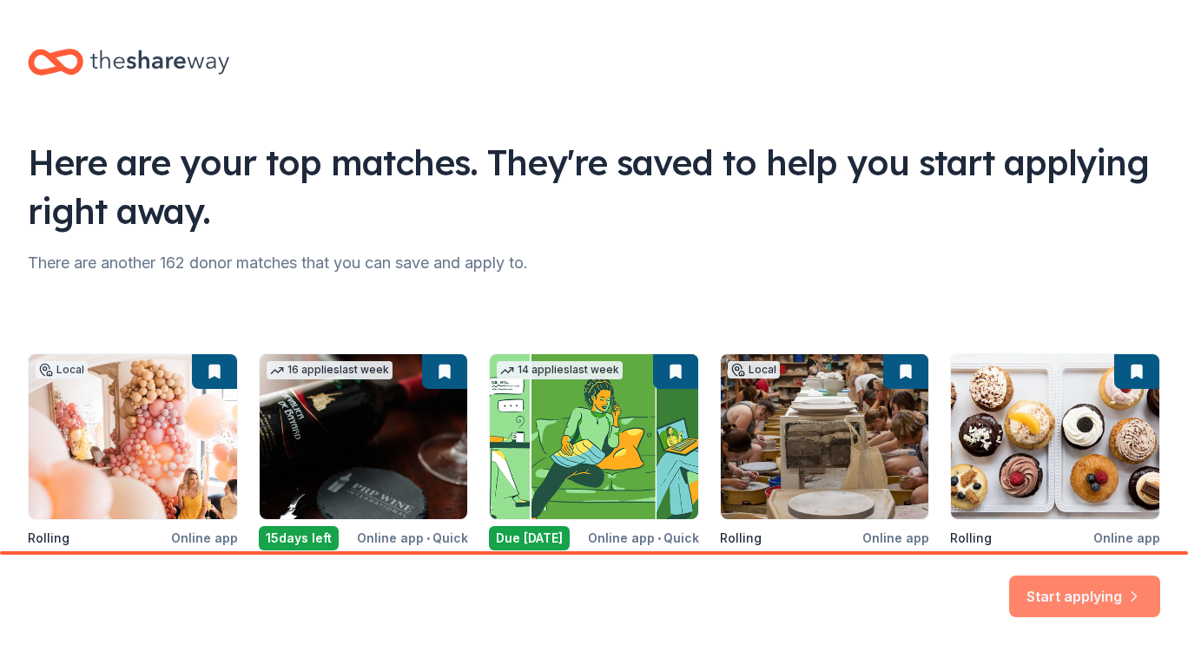
click at [1097, 585] on button "Start applying" at bounding box center [1084, 586] width 151 height 42
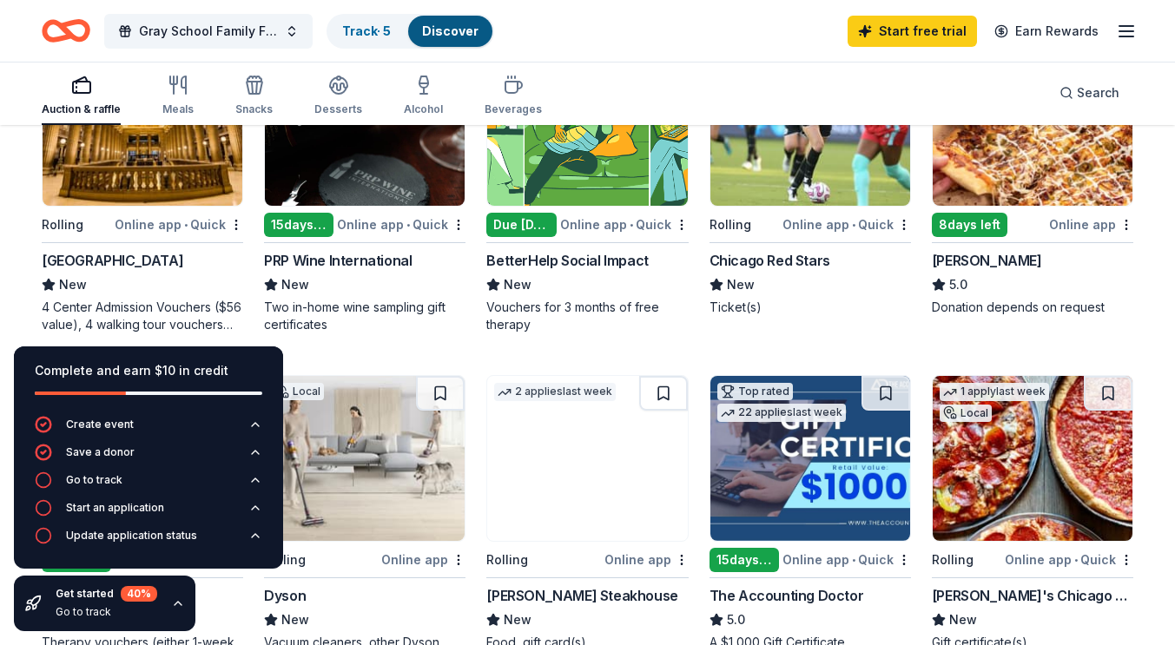
scroll to position [263, 0]
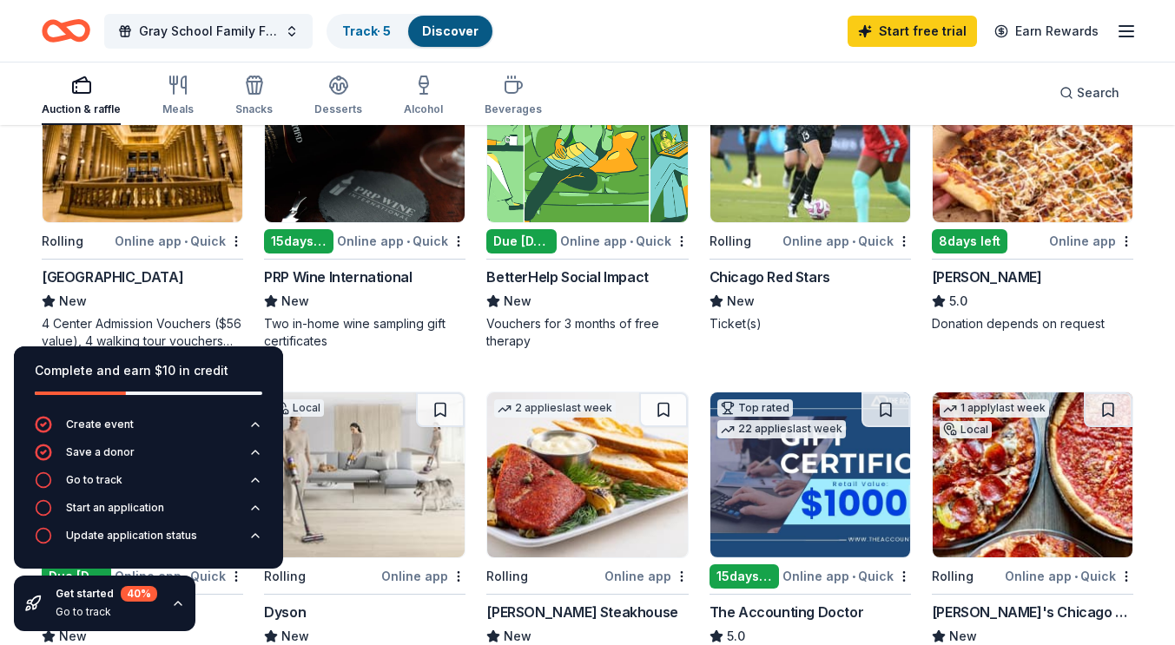
click at [161, 236] on div "Online app • Quick" at bounding box center [179, 241] width 128 height 22
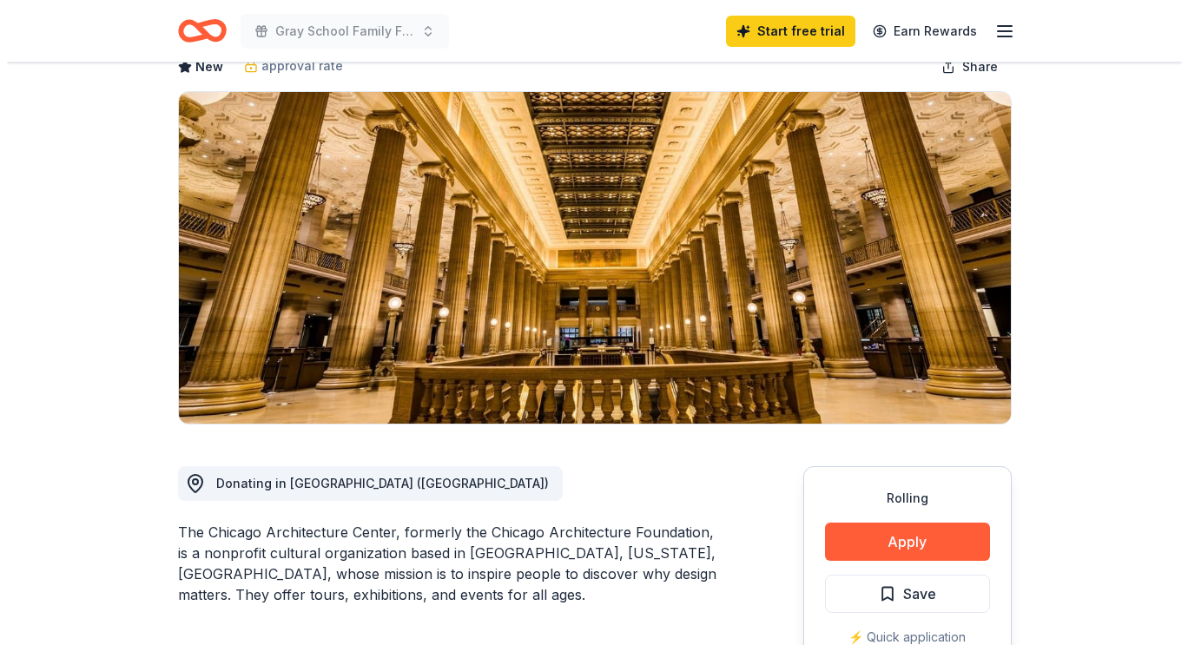
scroll to position [265, 0]
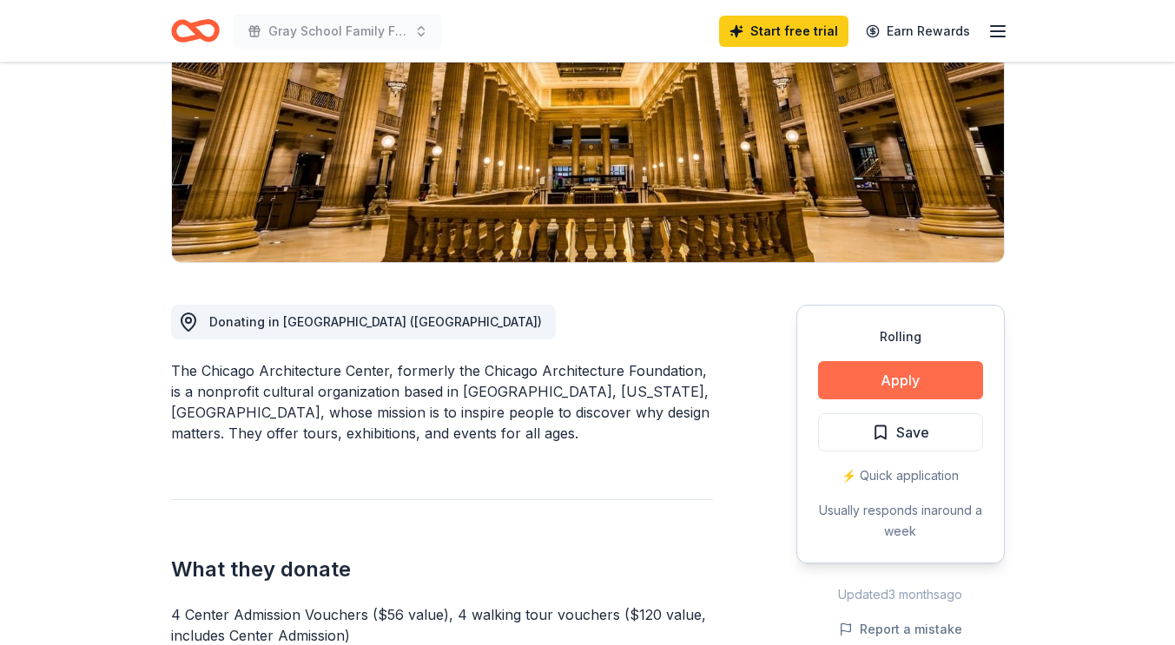
click at [921, 384] on button "Apply" at bounding box center [900, 380] width 165 height 38
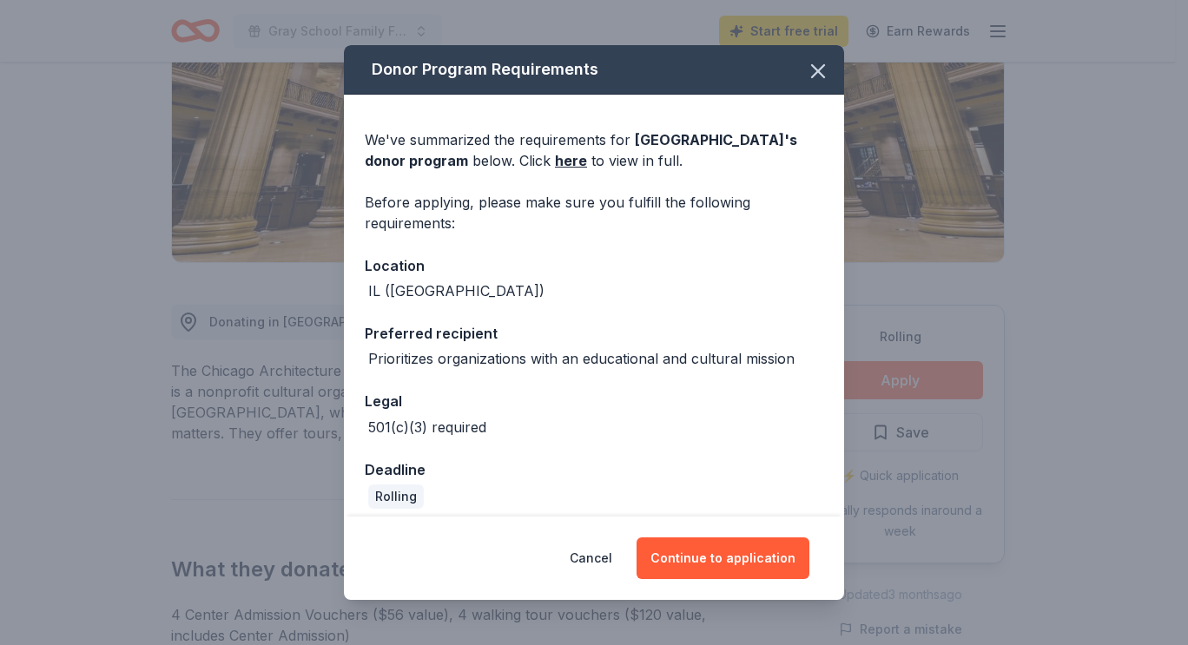
scroll to position [12, 0]
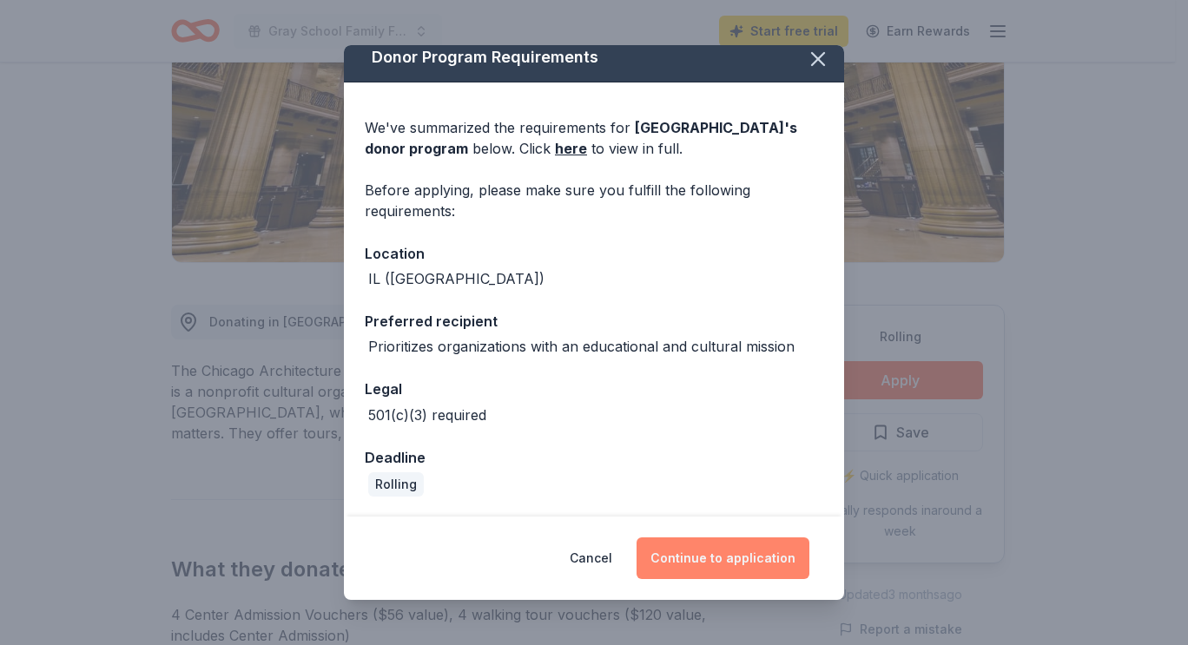
click at [750, 563] on button "Continue to application" at bounding box center [722, 558] width 173 height 42
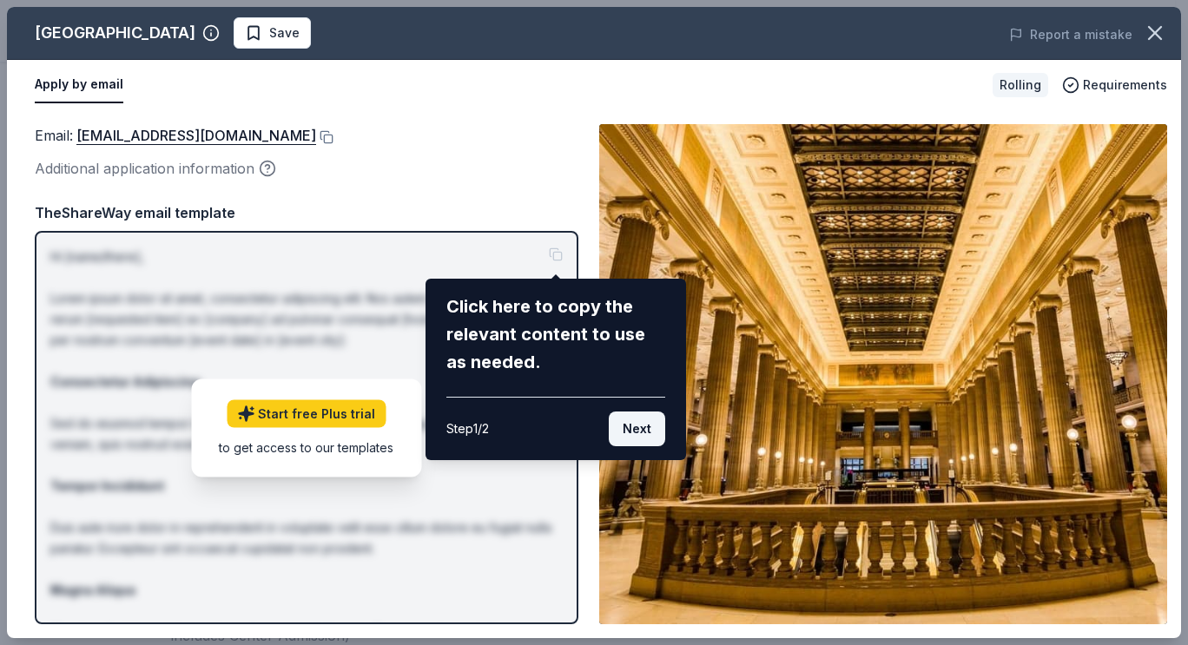
click at [651, 438] on button "Next" at bounding box center [637, 429] width 56 height 35
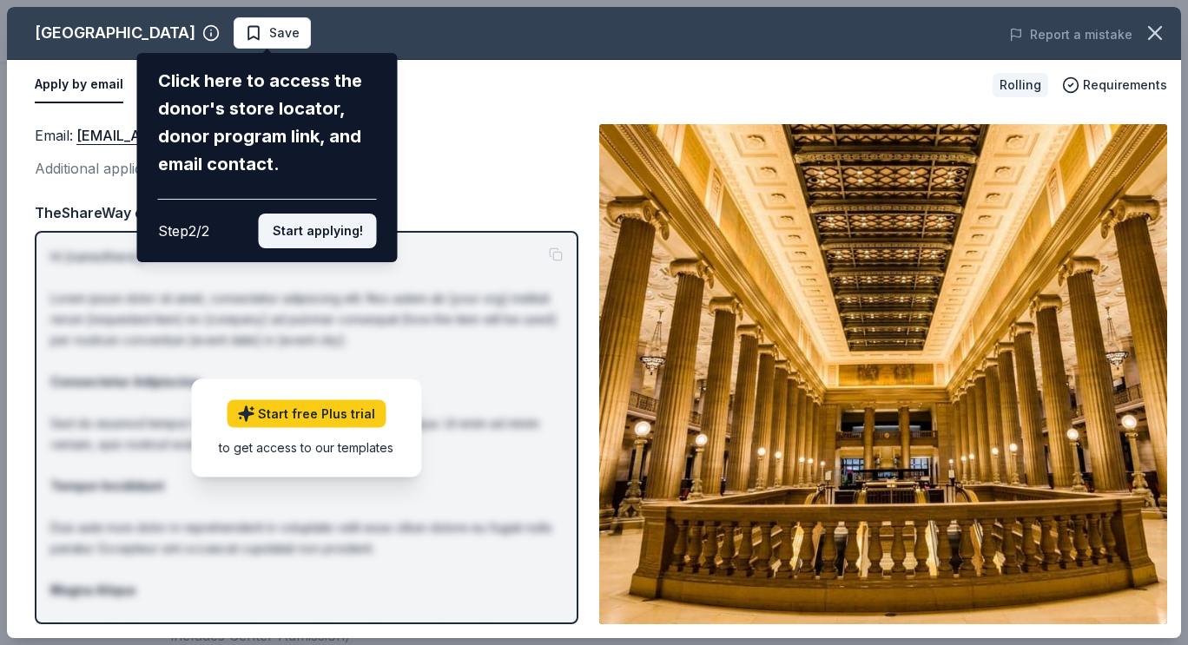
click at [319, 230] on button "Start applying!" at bounding box center [318, 231] width 118 height 35
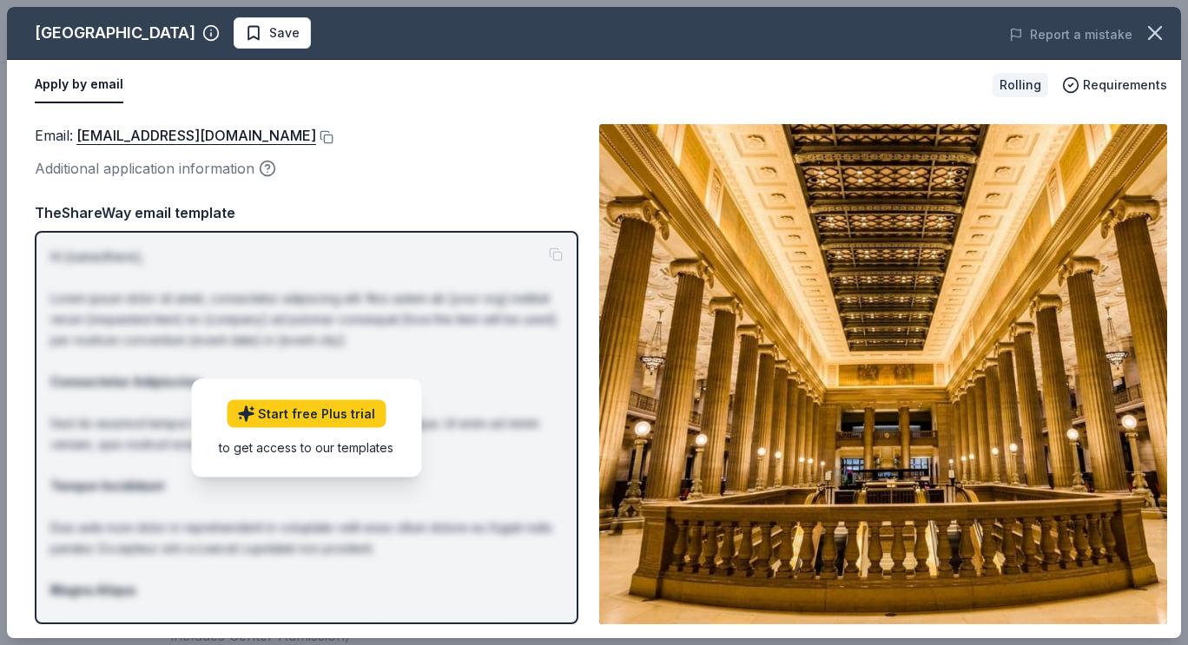
click at [350, 418] on div "Chicago Architecture Center Save Report a mistake Apply by email Rolling Requir…" at bounding box center [594, 322] width 1174 height 631
click at [333, 417] on div "Chicago Architecture Center Save Report a mistake Apply by email Rolling Requir…" at bounding box center [594, 322] width 1174 height 631
click at [275, 411] on link "Start free Plus trial" at bounding box center [306, 413] width 159 height 28
